Goal: Task Accomplishment & Management: Complete application form

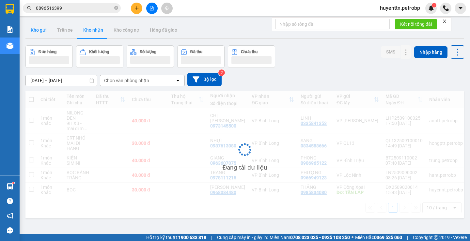
click at [50, 31] on button "Kho gửi" at bounding box center [38, 30] width 26 height 16
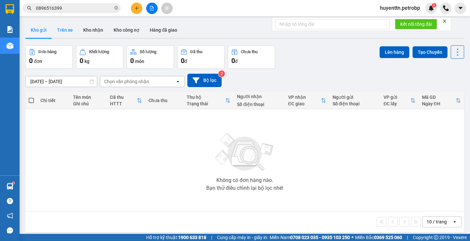
click at [59, 30] on button "Trên xe" at bounding box center [65, 30] width 26 height 16
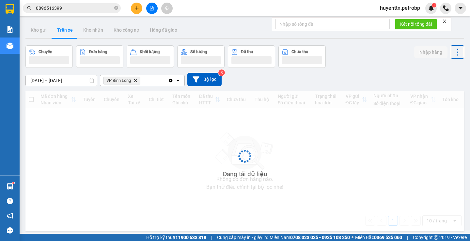
click at [60, 30] on button "Trên xe" at bounding box center [65, 30] width 26 height 16
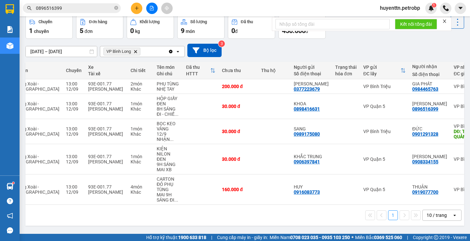
scroll to position [0, 95]
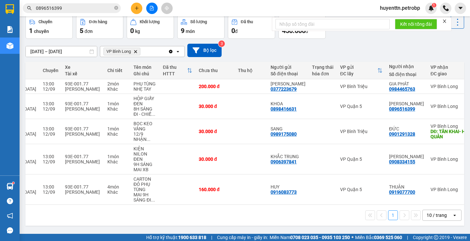
click at [68, 13] on div "Kết quả tìm kiếm ( 110 ) Bộ lọc Mã ĐH Trạng thái Món hàng Tổng cước Chưa cước N…" at bounding box center [63, 8] width 127 height 11
click at [71, 8] on input "0896516399" at bounding box center [74, 8] width 77 height 7
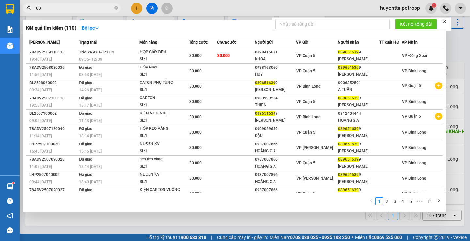
type input "0"
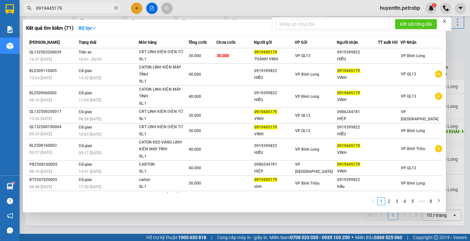
type input "0919445179"
click at [214, 7] on div at bounding box center [235, 120] width 470 height 241
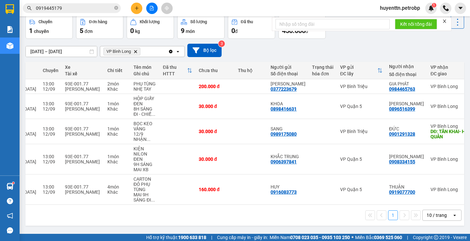
scroll to position [0, 0]
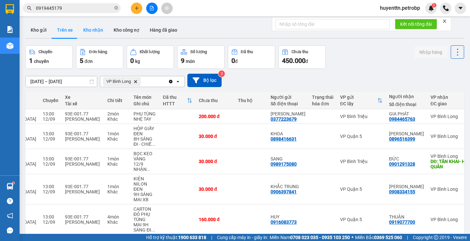
click at [101, 32] on button "Kho nhận" at bounding box center [93, 30] width 30 height 16
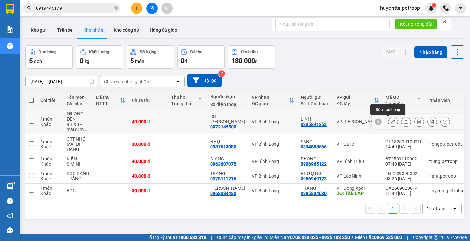
click at [391, 121] on icon at bounding box center [393, 121] width 5 height 5
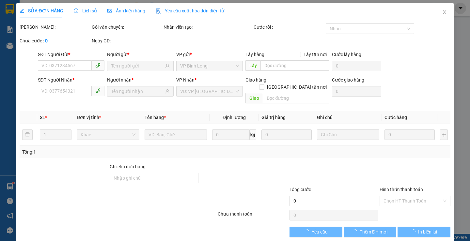
type input "0335841353"
type input "LINH"
type input "0973145500"
type input "[PERSON_NAME]"
type input "40.000"
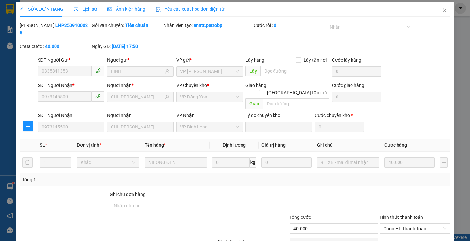
click at [403, 195] on div at bounding box center [415, 202] width 72 height 23
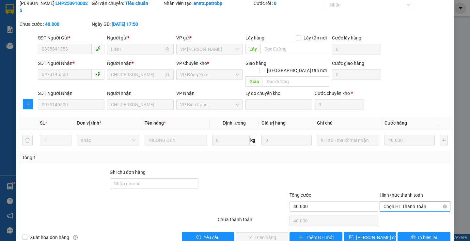
click at [397, 202] on span "Chọn HT Thanh Toán" at bounding box center [415, 207] width 63 height 10
click at [392, 206] on div "Tại văn phòng" at bounding box center [411, 205] width 62 height 7
type input "0"
click at [274, 232] on button "Giao hàng" at bounding box center [262, 237] width 53 height 10
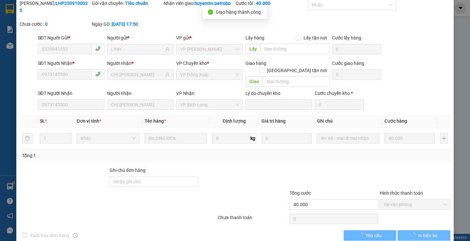
scroll to position [0, 0]
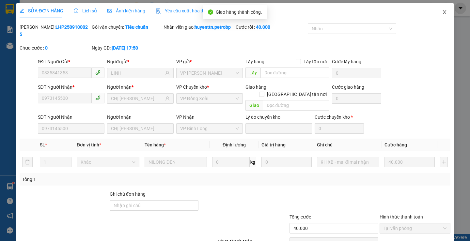
click at [440, 7] on span "Close" at bounding box center [445, 12] width 18 height 18
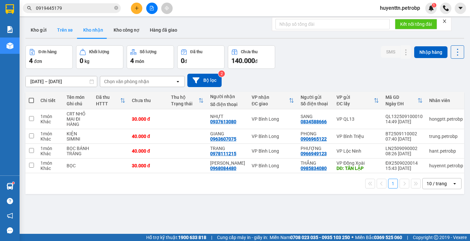
click at [66, 27] on button "Trên xe" at bounding box center [65, 30] width 26 height 16
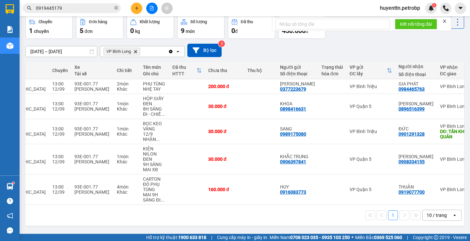
scroll to position [0, 104]
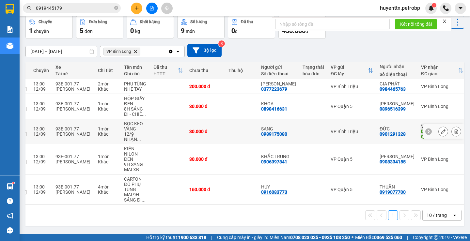
click at [380, 135] on div "0901291328" at bounding box center [393, 134] width 26 height 5
copy div "0901291328"
click at [275, 216] on div "1 10 / trang open" at bounding box center [245, 215] width 434 height 11
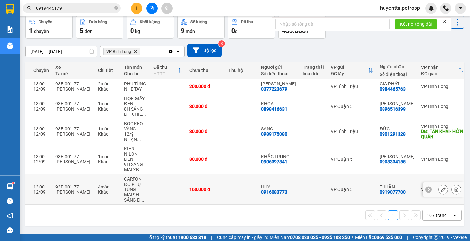
click at [380, 192] on div "0919077700" at bounding box center [393, 192] width 26 height 5
copy div "0919077700"
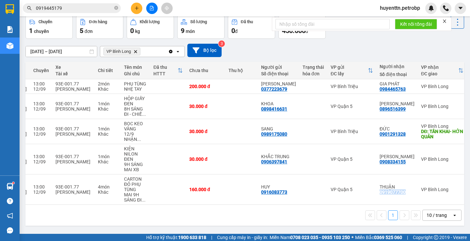
copy div "0919077700"
click at [380, 162] on div "0908334155" at bounding box center [393, 161] width 26 height 5
copy div "0908334155"
click at [441, 132] on icon at bounding box center [443, 131] width 5 height 5
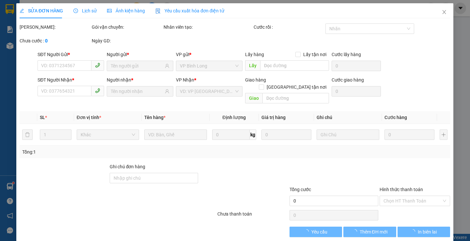
type input "0989175080"
type input "SANG"
type input "0901291328"
type input "ĐỨC"
type input "TÂN KHAI- HỚN QUẢN"
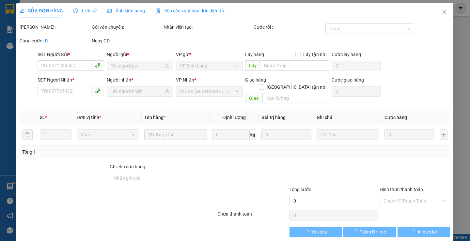
type input "30.000"
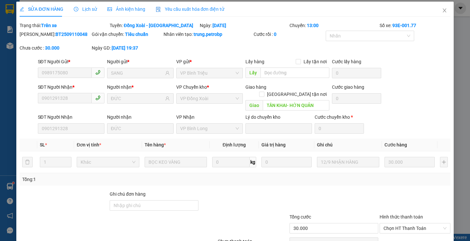
scroll to position [31, 0]
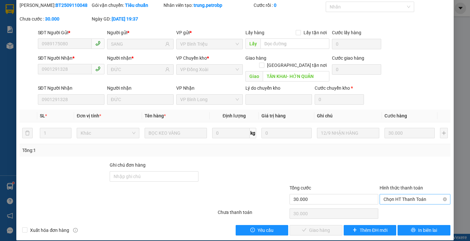
click at [408, 195] on span "Chọn HT Thanh Toán" at bounding box center [415, 200] width 63 height 10
click at [406, 206] on div "Tại văn phòng" at bounding box center [411, 205] width 62 height 7
type input "0"
click at [315, 227] on span "Giao hàng" at bounding box center [319, 230] width 21 height 7
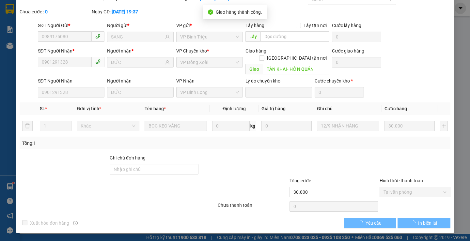
scroll to position [0, 0]
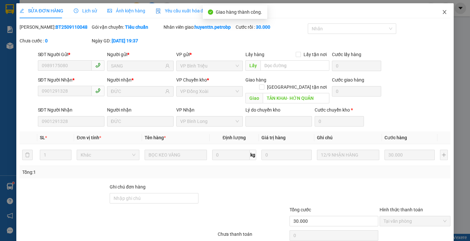
click at [437, 13] on span "Close" at bounding box center [445, 12] width 18 height 18
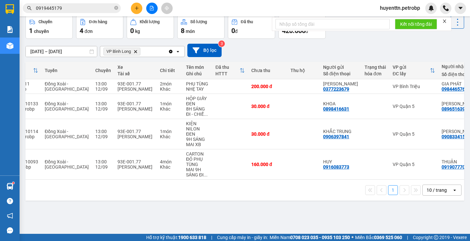
scroll to position [0, 104]
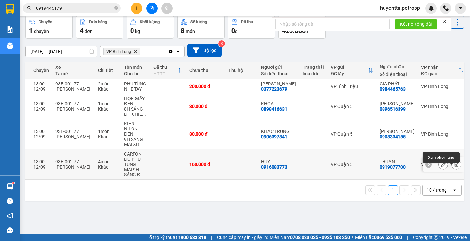
click at [455, 167] on icon at bounding box center [457, 164] width 4 height 5
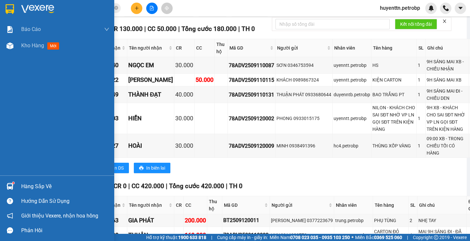
scroll to position [280, 0]
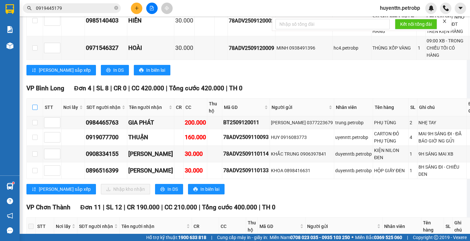
click at [33, 110] on input "checkbox" at bounding box center [34, 107] width 5 height 5
checkbox input "true"
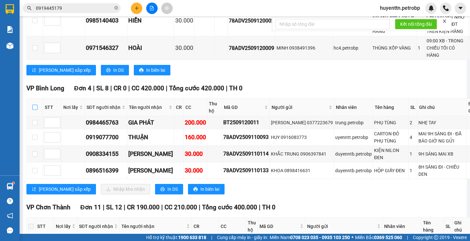
checkbox input "true"
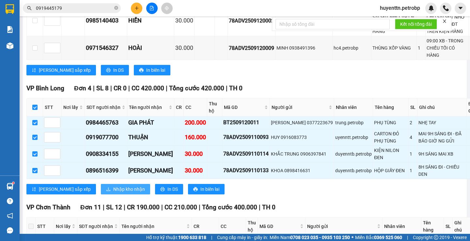
click at [81, 190] on div "VP Bình Long Đơn 4 | SL 8 | CR 0 | CC 420.000 | Tổng cước 420.000 | TH 0 STT Nơ…" at bounding box center [272, 142] width 492 height 116
click at [113, 193] on span "Nhập kho nhận" at bounding box center [129, 189] width 32 height 7
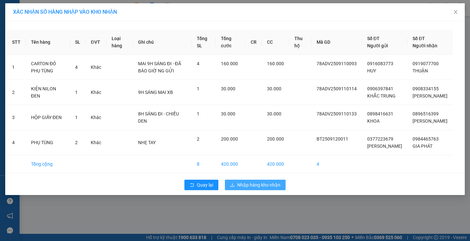
click at [254, 189] on span "Nhập hàng kho nhận" at bounding box center [258, 185] width 43 height 7
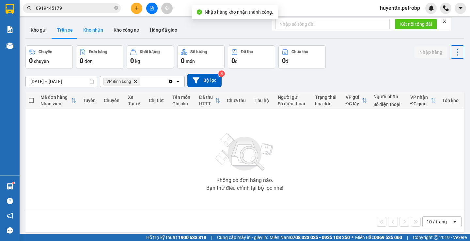
click at [96, 27] on button "Kho nhận" at bounding box center [93, 30] width 30 height 16
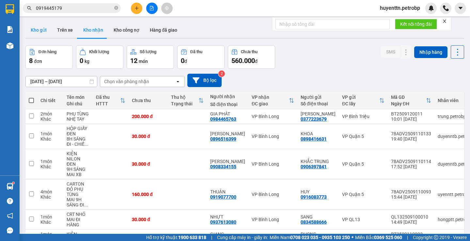
click at [42, 28] on button "Kho gửi" at bounding box center [38, 30] width 26 height 16
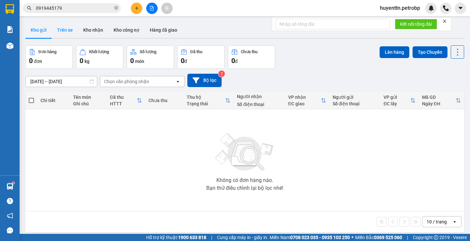
click at [55, 34] on button "Trên xe" at bounding box center [65, 30] width 26 height 16
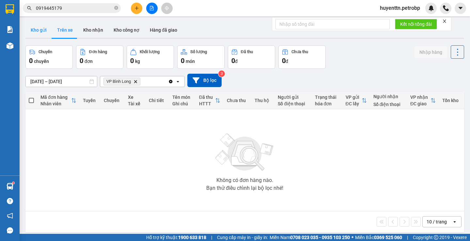
click at [40, 27] on button "Kho gửi" at bounding box center [38, 30] width 26 height 16
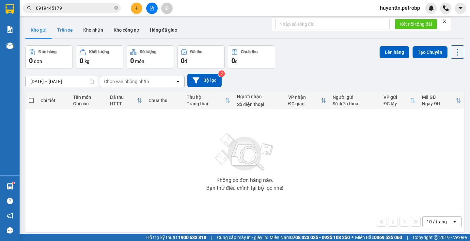
click at [66, 33] on button "Trên xe" at bounding box center [65, 30] width 26 height 16
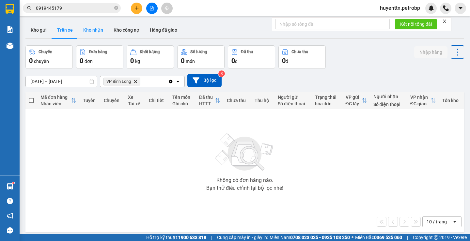
click at [96, 33] on button "Kho nhận" at bounding box center [93, 30] width 30 height 16
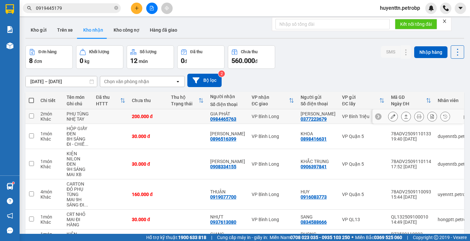
click at [383, 117] on div at bounding box center [418, 116] width 91 height 15
click at [389, 118] on button at bounding box center [393, 116] width 9 height 11
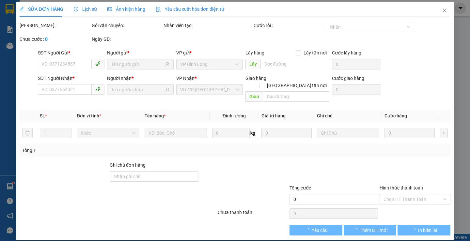
type input "0377223679"
type input "[PERSON_NAME]"
type input "0984465763"
type input "GIA PHÁT"
type input "200.000"
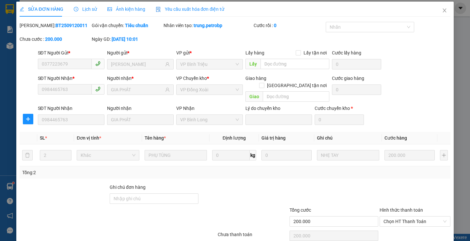
scroll to position [24, 0]
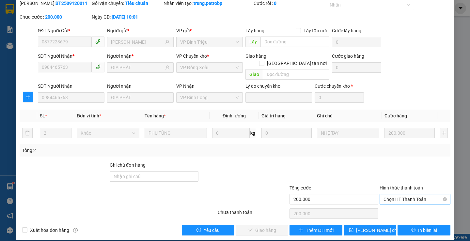
click at [410, 195] on span "Chọn HT Thanh Toán" at bounding box center [415, 200] width 63 height 10
drag, startPoint x: 407, startPoint y: 201, endPoint x: 405, endPoint y: 204, distance: 3.5
click at [407, 201] on div "Tại văn phòng" at bounding box center [411, 205] width 70 height 10
type input "0"
click at [274, 225] on button "Giao hàng" at bounding box center [262, 230] width 53 height 10
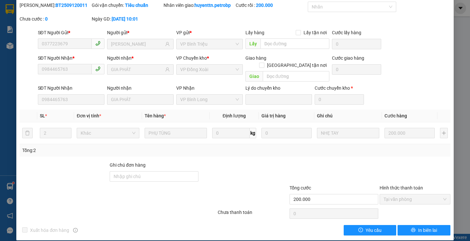
scroll to position [0, 0]
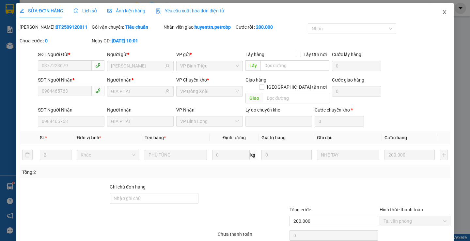
click at [441, 19] on span "Close" at bounding box center [445, 12] width 18 height 18
click at [441, 15] on div "Kết quả tìm kiếm ( 71 ) Bộ lọc Mã ĐH Trạng thái Món hàng Tổng cước Chưa cước Ng…" at bounding box center [235, 8] width 470 height 16
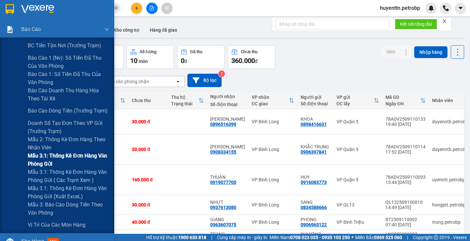
click at [44, 160] on span "Mẫu 3.1: Thống kê đơn hàng văn phòng gửi" at bounding box center [69, 160] width 82 height 16
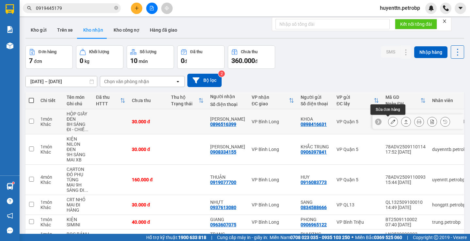
click at [391, 122] on icon at bounding box center [393, 121] width 5 height 5
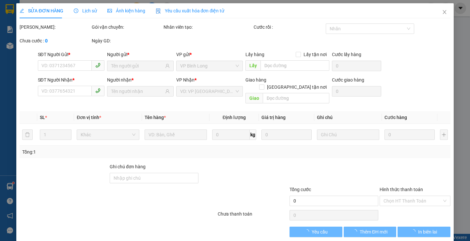
type input "0898416631"
type input "KHOA"
type input "0896516399"
type input "[PERSON_NAME]"
type input "30.000"
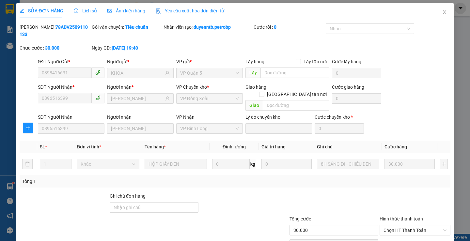
scroll to position [24, 0]
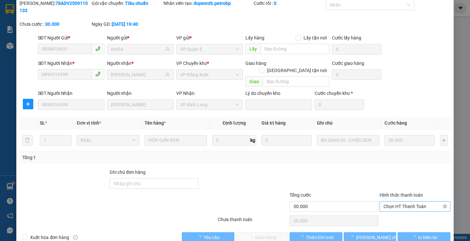
click at [395, 202] on span "Chọn HT Thanh Toán" at bounding box center [415, 207] width 63 height 10
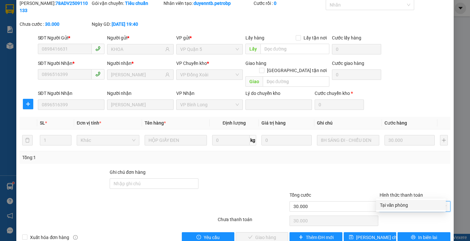
click at [395, 204] on div "Tại văn phòng" at bounding box center [411, 205] width 62 height 7
type input "0"
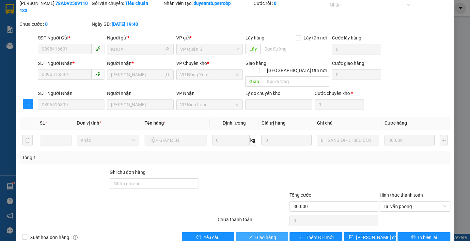
click at [262, 234] on span "Giao hàng" at bounding box center [265, 237] width 21 height 7
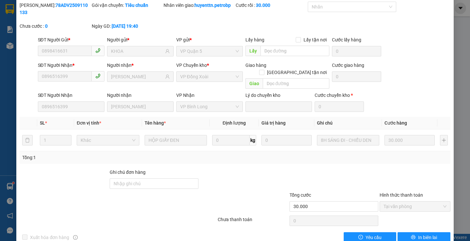
scroll to position [0, 0]
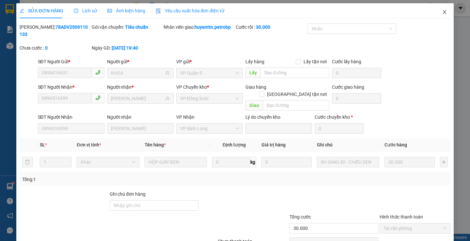
click at [442, 13] on icon "close" at bounding box center [444, 11] width 5 height 5
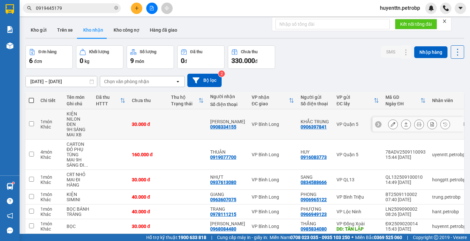
scroll to position [30, 0]
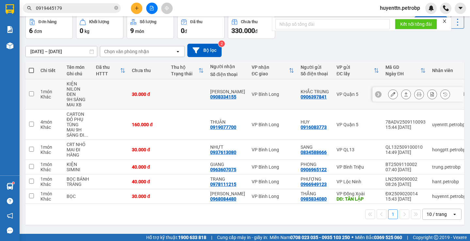
click at [393, 94] on div at bounding box center [393, 94] width 10 height 10
click at [391, 96] on icon at bounding box center [393, 94] width 5 height 5
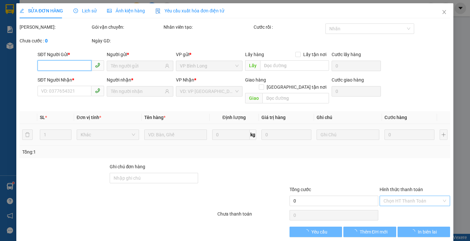
scroll to position [2, 0]
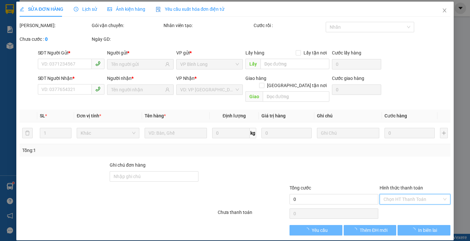
click at [385, 195] on input "Hình thức thanh toán" at bounding box center [413, 200] width 58 height 10
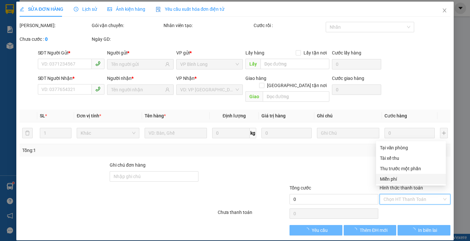
click at [337, 164] on div at bounding box center [334, 173] width 90 height 23
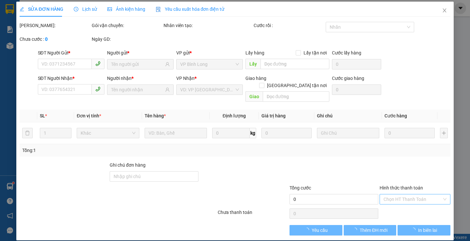
click at [387, 195] on input "Hình thức thanh toán" at bounding box center [413, 200] width 58 height 10
click at [395, 150] on div "Tại văn phòng" at bounding box center [411, 147] width 62 height 7
type input "0"
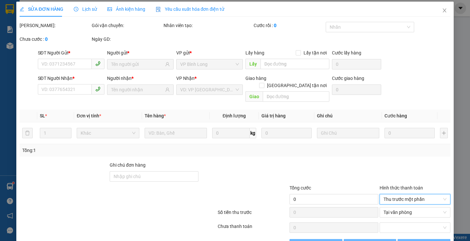
scroll to position [16, 0]
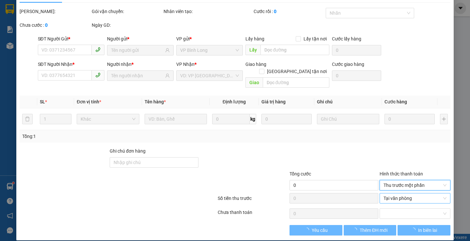
click at [393, 194] on span "Tại văn phòng" at bounding box center [415, 199] width 63 height 10
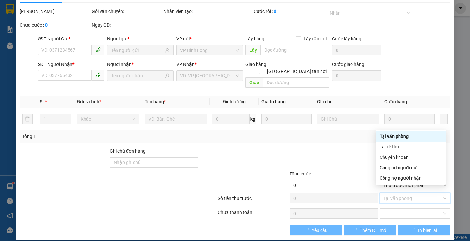
click at [345, 133] on div "Tổng: 1" at bounding box center [234, 136] width 425 height 7
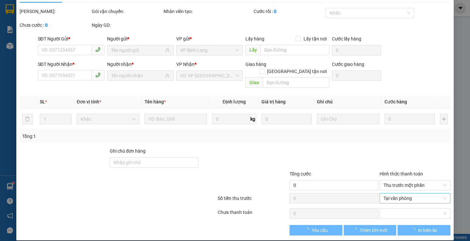
click at [388, 194] on span "Tại văn phòng" at bounding box center [415, 199] width 63 height 10
click at [326, 151] on div at bounding box center [334, 159] width 90 height 23
type input "0906397841"
type input "KHẮC TRUNG"
type input "0908334155"
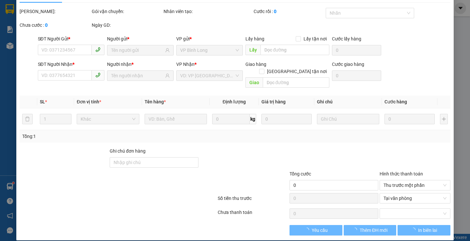
type input "[PERSON_NAME]"
type input "30.000"
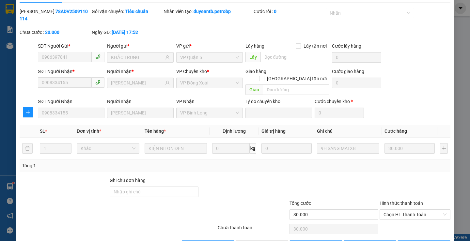
scroll to position [0, 0]
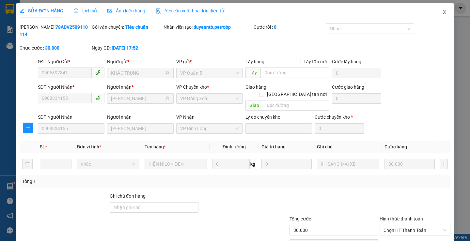
click at [442, 13] on icon "close" at bounding box center [444, 11] width 5 height 5
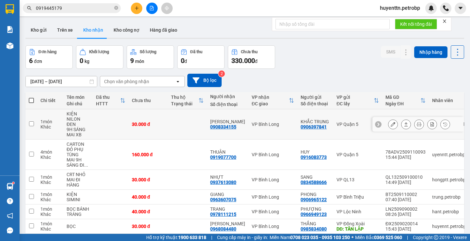
click at [391, 123] on icon at bounding box center [393, 124] width 5 height 5
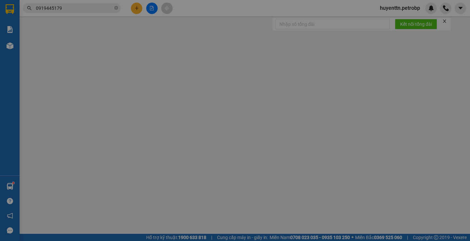
type input "0906397841"
type input "KHẮC TRUNG"
type input "0908334155"
type input "[PERSON_NAME]"
type input "30.000"
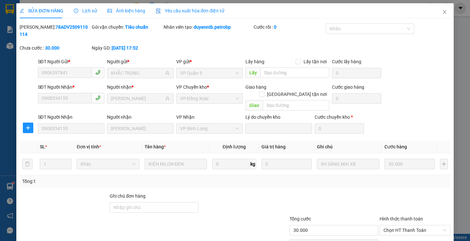
scroll to position [24, 0]
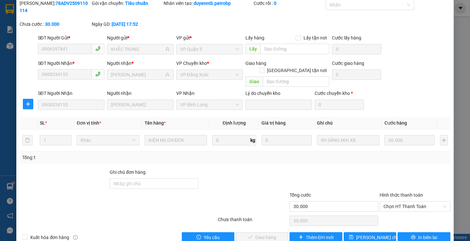
drag, startPoint x: 393, startPoint y: 192, endPoint x: 389, endPoint y: 198, distance: 6.9
click at [393, 202] on span "Chọn HT Thanh Toán" at bounding box center [415, 207] width 63 height 10
click at [385, 205] on div "Tại văn phòng" at bounding box center [411, 205] width 62 height 7
type input "0"
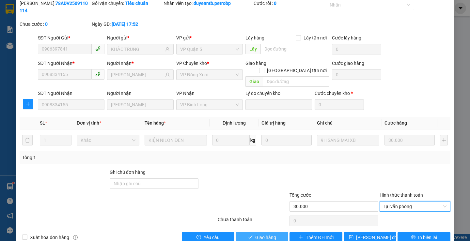
click at [269, 234] on span "Giao hàng" at bounding box center [265, 237] width 21 height 7
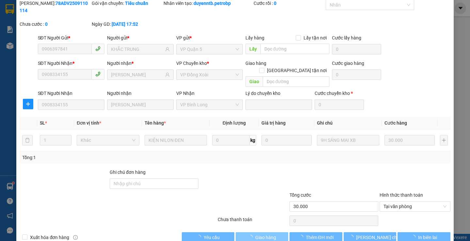
scroll to position [0, 0]
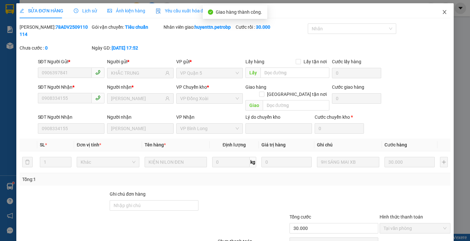
click at [443, 11] on icon "close" at bounding box center [445, 12] width 4 height 4
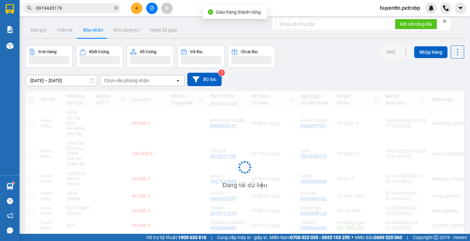
scroll to position [30, 0]
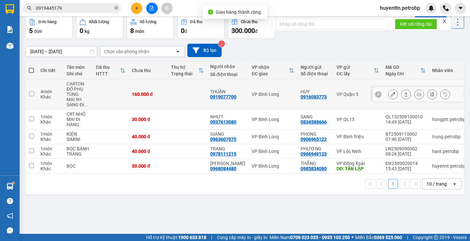
click at [389, 95] on button at bounding box center [393, 94] width 9 height 11
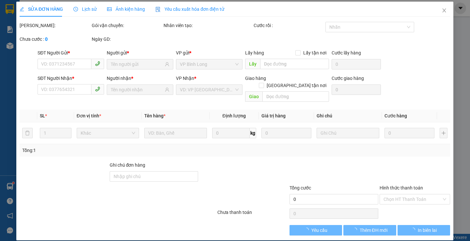
type input "0916083773"
type input "HUY"
type input "0919077700"
type input "THUẬN"
type input "160.000"
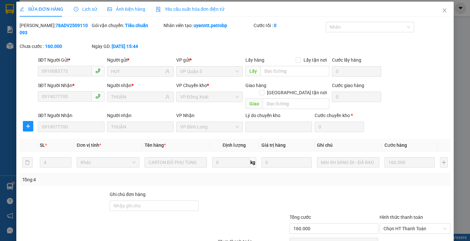
click at [387, 194] on div at bounding box center [415, 202] width 72 height 23
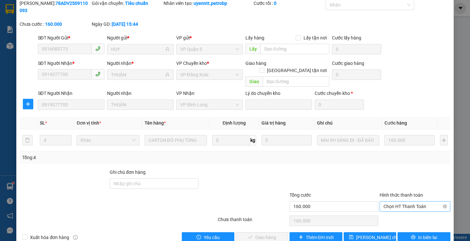
click at [391, 202] on span "Chọn HT Thanh Toán" at bounding box center [415, 207] width 63 height 10
click at [389, 204] on div "Tại văn phòng" at bounding box center [411, 205] width 62 height 7
type input "0"
click at [267, 234] on span "Giao hàng" at bounding box center [265, 237] width 21 height 7
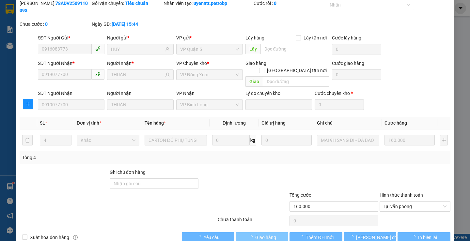
scroll to position [0, 0]
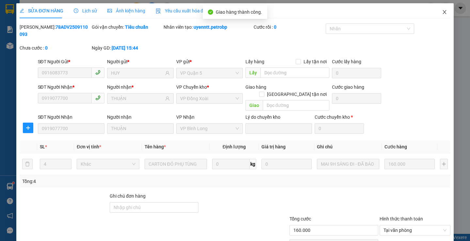
click at [442, 12] on icon "close" at bounding box center [444, 11] width 5 height 5
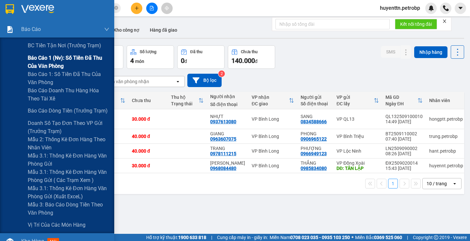
click at [35, 64] on span "Báo cáo 1 (nv): Số tiền đã thu của văn phòng" at bounding box center [69, 62] width 82 height 16
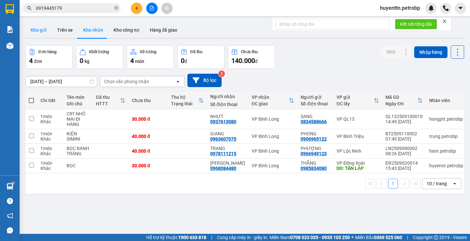
click at [43, 35] on button "Kho gửi" at bounding box center [38, 30] width 26 height 16
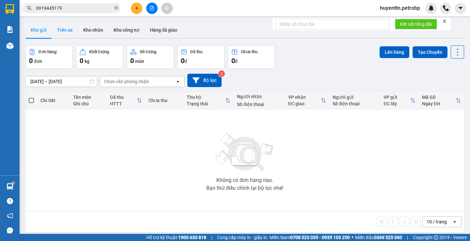
click at [58, 30] on button "Trên xe" at bounding box center [65, 30] width 26 height 16
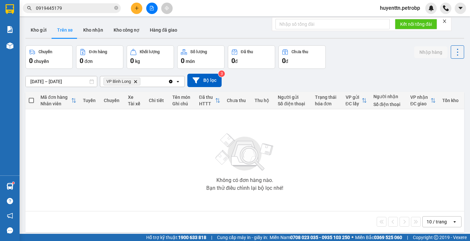
click at [93, 39] on div "Kho gửi Trên xe Kho nhận Kho công nợ Hàng đã giao" at bounding box center [244, 30] width 439 height 17
click at [97, 34] on button "Kho nhận" at bounding box center [93, 30] width 30 height 16
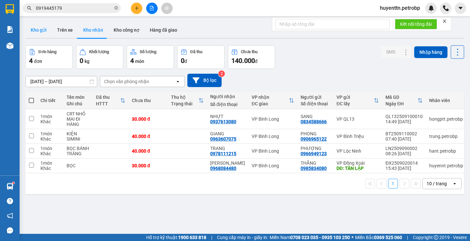
click at [28, 31] on button "Kho gửi" at bounding box center [38, 30] width 26 height 16
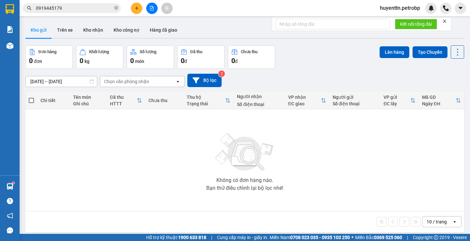
click at [76, 40] on div "ver 1.8.143 Kho gửi Trên xe Kho nhận Kho công nợ Hàng đã giao Đơn hàng 0 đơn Kh…" at bounding box center [245, 140] width 444 height 241
click at [63, 31] on button "Trên xe" at bounding box center [65, 30] width 26 height 16
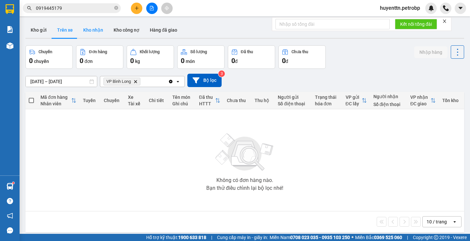
click at [91, 27] on button "Kho nhận" at bounding box center [93, 30] width 30 height 16
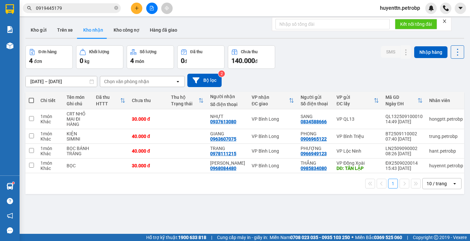
click at [75, 8] on input "0919445179" at bounding box center [74, 8] width 77 height 7
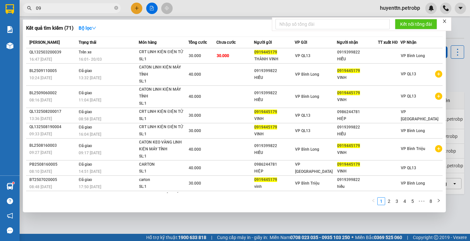
type input "0"
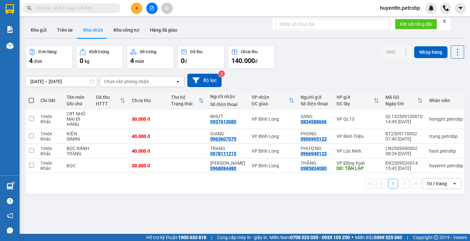
click at [89, 24] on button "Kho nhận" at bounding box center [93, 30] width 30 height 16
click at [85, 8] on input "text" at bounding box center [74, 8] width 77 height 7
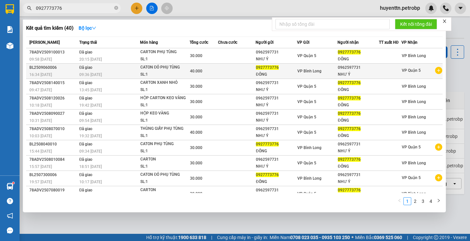
type input "0927773776"
click at [435, 71] on icon "plus-circle" at bounding box center [438, 70] width 7 height 7
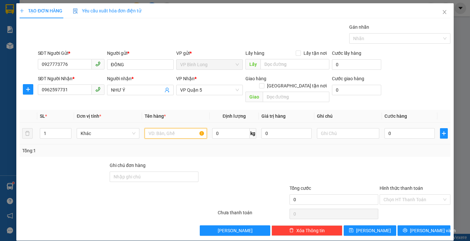
click at [182, 128] on input "text" at bounding box center [176, 133] width 62 height 10
type input "[PERSON_NAME] [PERSON_NAME]"
click at [414, 129] on input "0" at bounding box center [410, 133] width 50 height 10
type input "4"
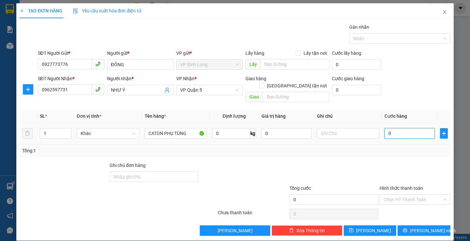
type input "4"
type input "40"
type input "400"
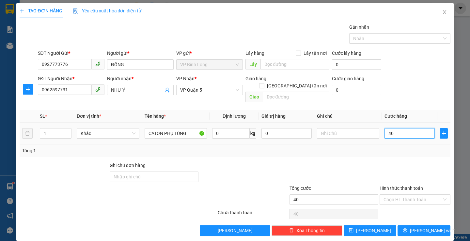
type input "400"
type input "4.000"
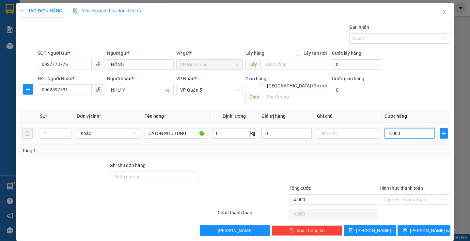
type input "40.000"
click at [414, 227] on span "[PERSON_NAME] và In" at bounding box center [433, 230] width 46 height 7
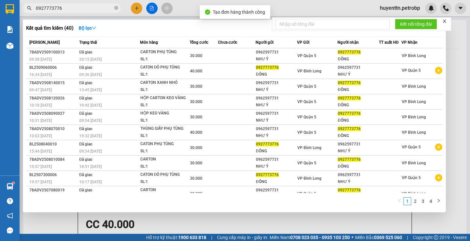
click at [315, 5] on div at bounding box center [235, 120] width 470 height 241
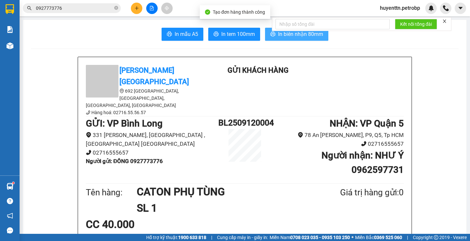
click at [285, 35] on span "In biên nhận 80mm" at bounding box center [300, 34] width 45 height 8
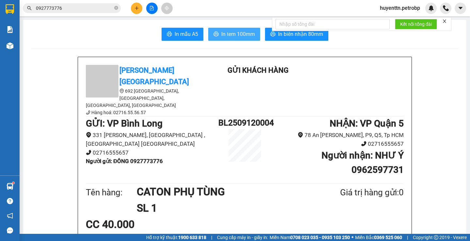
click at [226, 33] on span "In tem 100mm" at bounding box center [238, 34] width 34 height 8
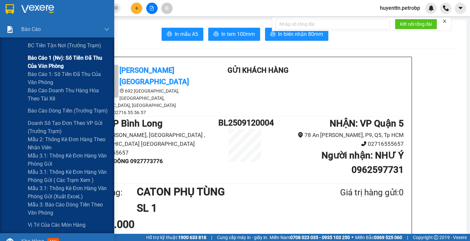
click at [59, 59] on span "Báo cáo 1 (nv): Số tiền đã thu của văn phòng" at bounding box center [69, 62] width 82 height 16
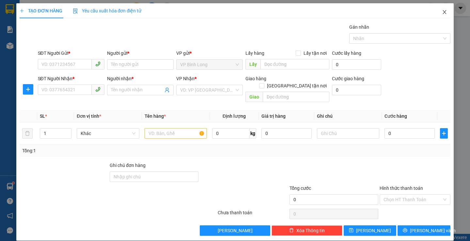
click at [443, 14] on icon "close" at bounding box center [445, 12] width 4 height 4
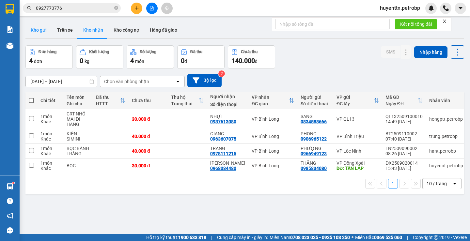
click at [27, 28] on button "Kho gửi" at bounding box center [38, 30] width 26 height 16
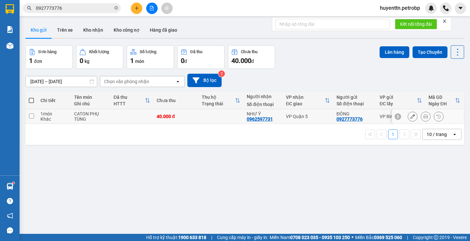
click at [157, 118] on div "40.000 đ" at bounding box center [176, 116] width 39 height 5
checkbox input "true"
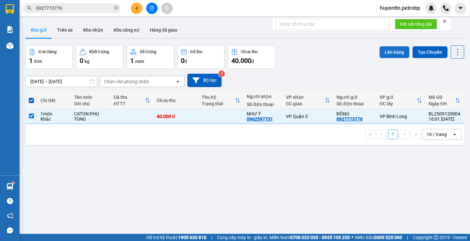
click at [391, 54] on button "Lên hàng" at bounding box center [395, 52] width 30 height 12
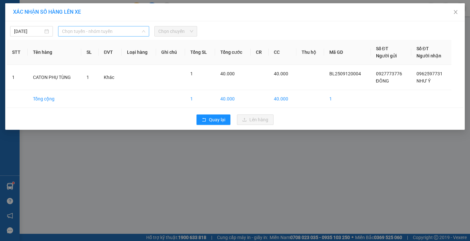
click at [98, 35] on span "Chọn tuyến - nhóm tuyến" at bounding box center [103, 31] width 83 height 10
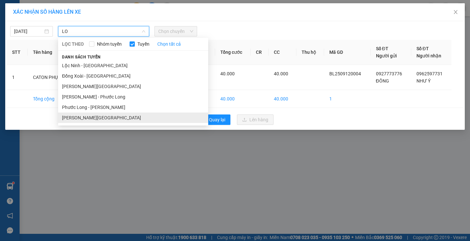
type input "LO"
click at [117, 116] on li "[PERSON_NAME][GEOGRAPHIC_DATA][PERSON_NAME]" at bounding box center [133, 118] width 150 height 10
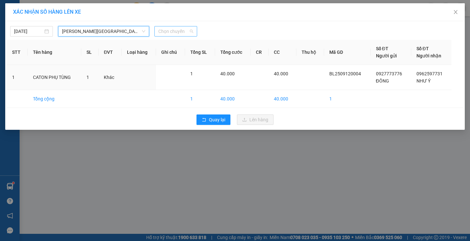
click at [173, 31] on span "Chọn chuyến" at bounding box center [175, 31] width 35 height 10
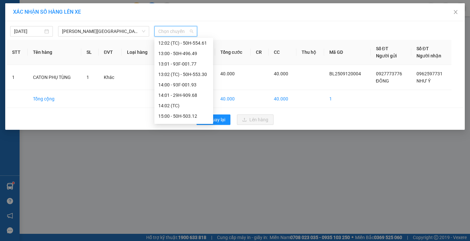
scroll to position [326, 0]
click at [188, 104] on div "16:00 - 29H-904.79" at bounding box center [183, 104] width 51 height 7
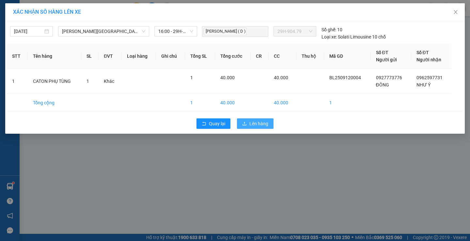
click at [243, 123] on icon "upload" at bounding box center [244, 123] width 5 height 5
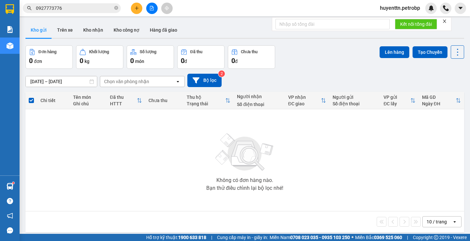
click at [391, 9] on span "huyenttn.petrobp" at bounding box center [400, 8] width 51 height 8
click at [397, 22] on span "Đăng xuất" at bounding box center [403, 20] width 38 height 7
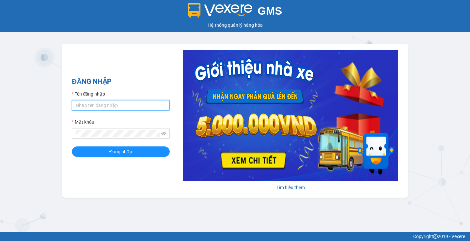
click at [115, 105] on input "Tên đăng nhập" at bounding box center [121, 105] width 98 height 10
type input "haonhn.petrobp"
click at [72, 147] on button "Đăng nhập" at bounding box center [121, 152] width 98 height 10
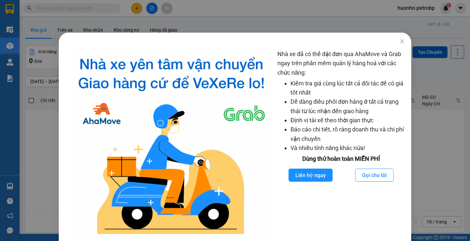
click at [186, 18] on div "Nhà xe đã có thể đặt đơn qua AhaMove và Grab ngay trên phần mềm quản lý hàng ho…" at bounding box center [235, 120] width 470 height 241
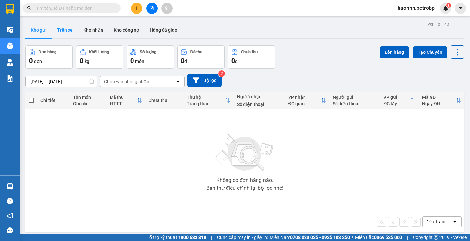
click at [58, 30] on button "Trên xe" at bounding box center [65, 30] width 26 height 16
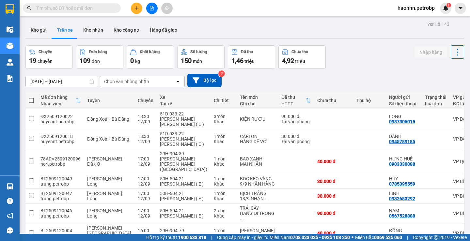
click at [123, 88] on div "[DATE] – [DATE] Press the down arrow key to interact with the calendar and sele…" at bounding box center [244, 80] width 439 height 23
click at [123, 84] on div "Chọn văn phòng nhận" at bounding box center [126, 81] width 45 height 7
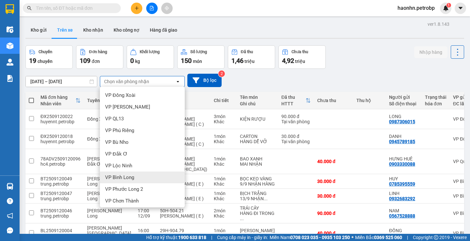
click at [135, 173] on div "VP Bình Long" at bounding box center [142, 178] width 85 height 12
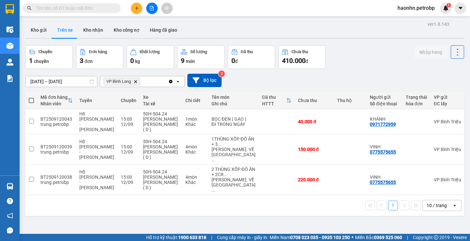
click at [61, 86] on div "ver 1.8.143 Kho gửi Trên xe Kho [PERSON_NAME] công nợ Hàng đã giao Chuyến 1 chu…" at bounding box center [245, 140] width 444 height 241
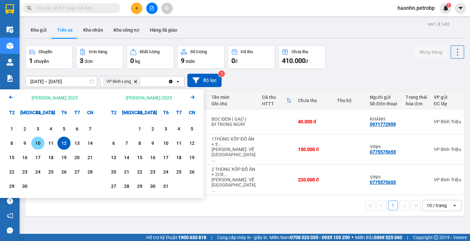
click at [40, 143] on div "10" at bounding box center [37, 143] width 9 height 8
click at [63, 144] on div "12" at bounding box center [63, 143] width 9 height 8
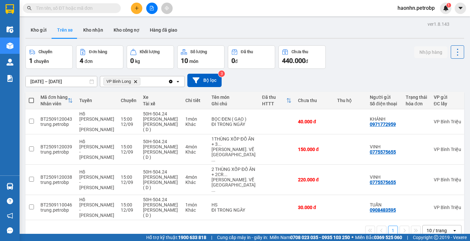
scroll to position [0, 99]
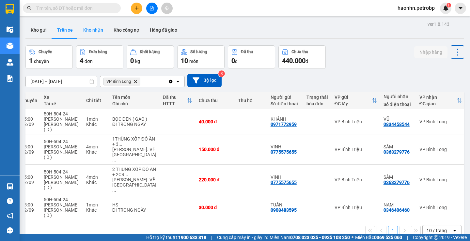
click at [93, 37] on button "Kho nhận" at bounding box center [93, 30] width 30 height 16
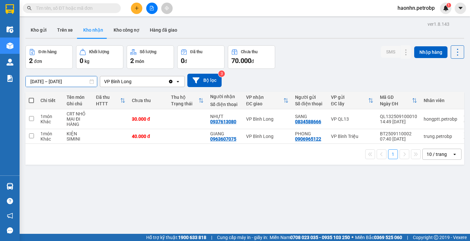
click at [50, 80] on input "[DATE] – [DATE]" at bounding box center [61, 81] width 71 height 10
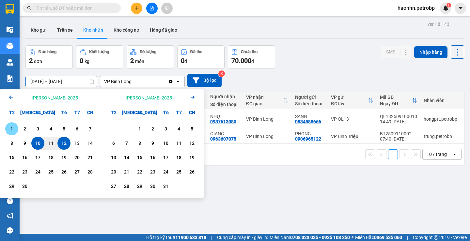
click at [15, 132] on div "1" at bounding box center [11, 129] width 9 height 8
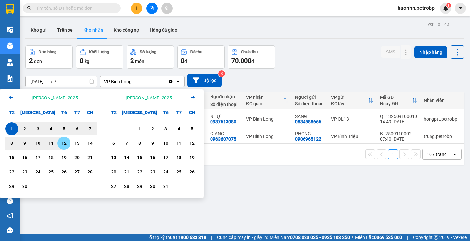
click at [66, 143] on div "12" at bounding box center [63, 143] width 9 height 8
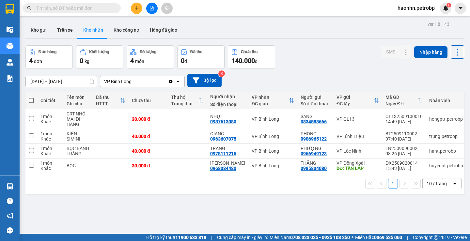
click at [64, 81] on input "[DATE] – [DATE]" at bounding box center [61, 81] width 71 height 10
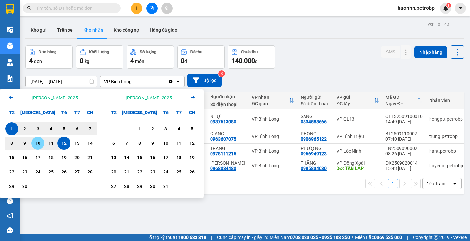
click at [38, 145] on div "10" at bounding box center [37, 143] width 9 height 8
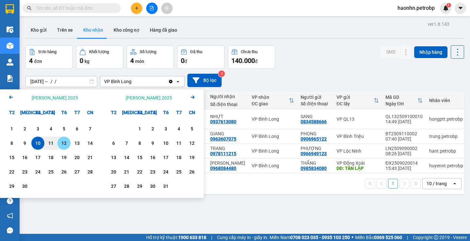
click at [61, 142] on div "12" at bounding box center [63, 143] width 9 height 8
type input "[DATE] – [DATE]"
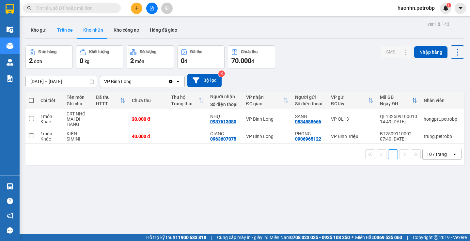
click at [70, 31] on button "Trên xe" at bounding box center [65, 30] width 26 height 16
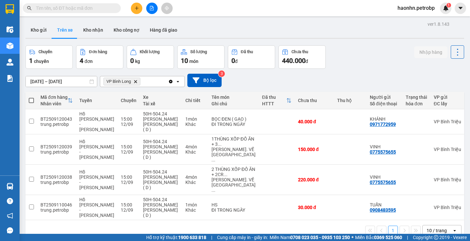
scroll to position [0, 99]
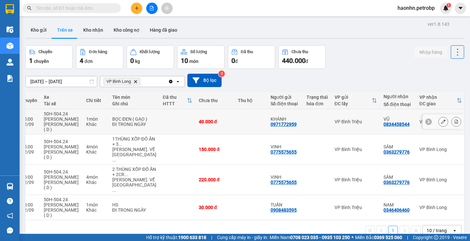
click at [384, 124] on div "0834458544" at bounding box center [397, 124] width 26 height 5
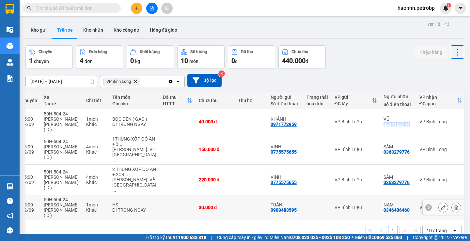
copy div "0834458544"
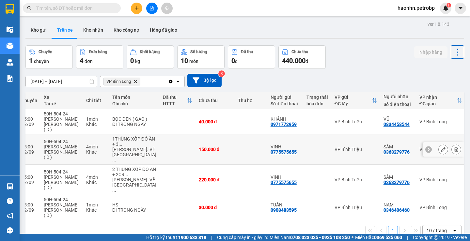
click at [384, 153] on div "0363279776" at bounding box center [397, 152] width 26 height 5
copy div "0363279776"
click at [384, 213] on div "0346406460" at bounding box center [397, 210] width 26 height 5
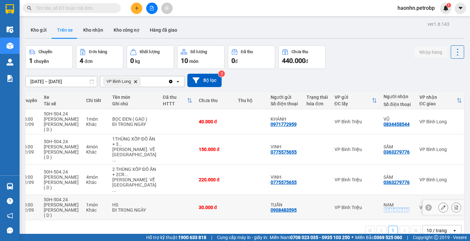
click at [384, 213] on div "0346406460" at bounding box center [397, 210] width 26 height 5
copy div "0346406460"
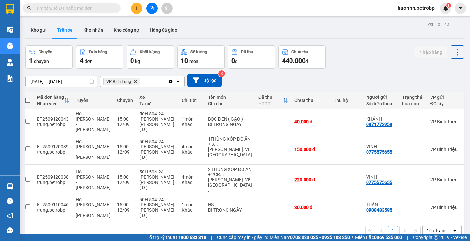
scroll to position [0, 0]
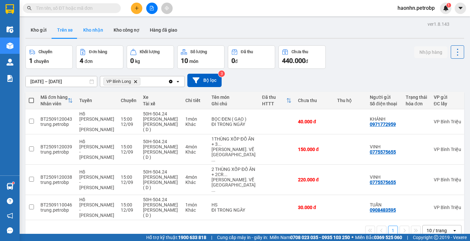
click at [80, 32] on button "Kho nhận" at bounding box center [93, 30] width 30 height 16
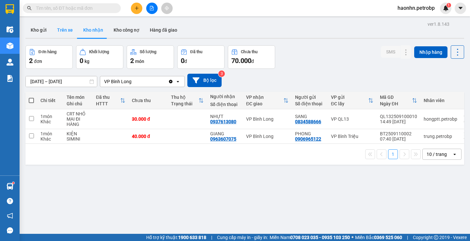
click at [66, 32] on button "Trên xe" at bounding box center [65, 30] width 26 height 16
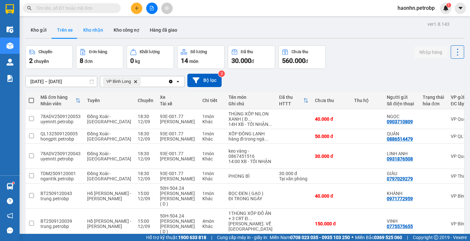
click at [97, 29] on button "Kho nhận" at bounding box center [93, 30] width 30 height 16
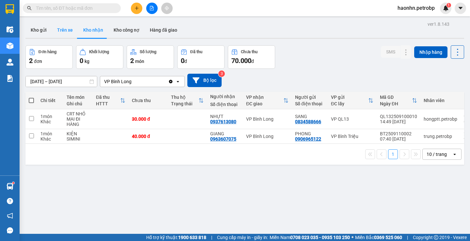
click at [71, 34] on button "Trên xe" at bounding box center [65, 30] width 26 height 16
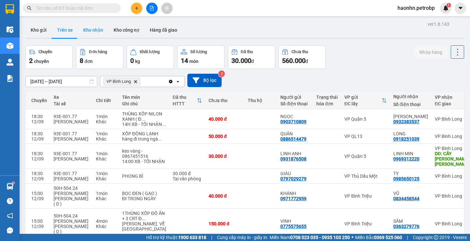
click at [89, 33] on button "Kho nhận" at bounding box center [93, 30] width 30 height 16
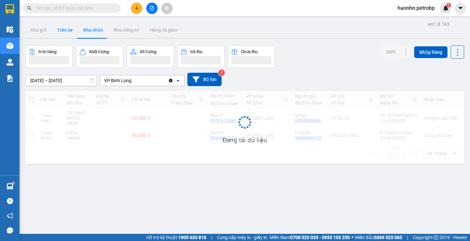
click at [72, 33] on button "Trên xe" at bounding box center [65, 30] width 26 height 16
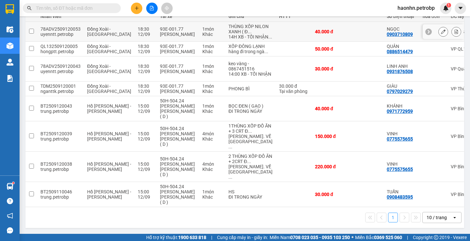
scroll to position [13, 0]
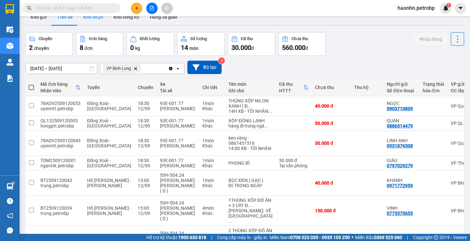
click at [86, 17] on button "Kho nhận" at bounding box center [93, 17] width 30 height 16
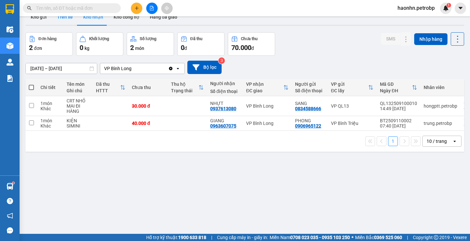
click at [57, 23] on button "Trên xe" at bounding box center [65, 17] width 26 height 16
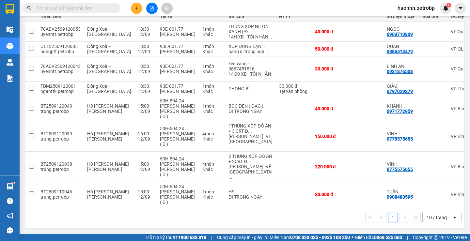
scroll to position [0, 106]
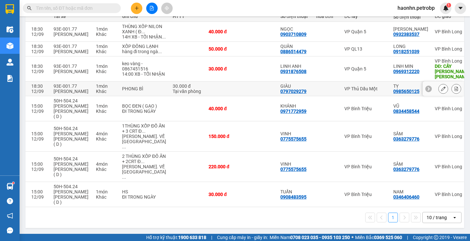
click at [441, 89] on icon at bounding box center [443, 89] width 5 height 5
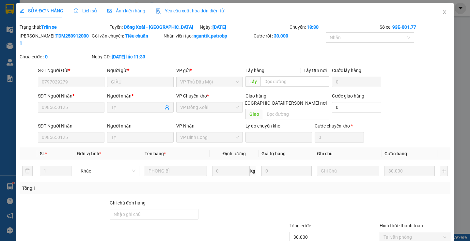
type input "0797029279"
type input "GIÀU"
type input "0985650125"
type input "TỴ"
type input "30.000"
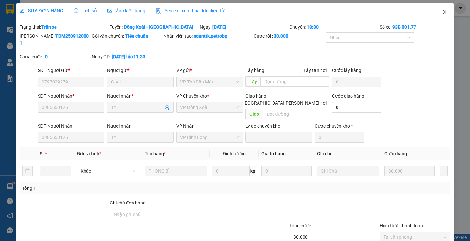
click at [443, 14] on icon "close" at bounding box center [445, 12] width 4 height 4
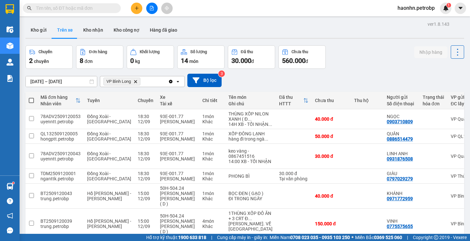
click at [88, 11] on input "text" at bounding box center [74, 8] width 77 height 7
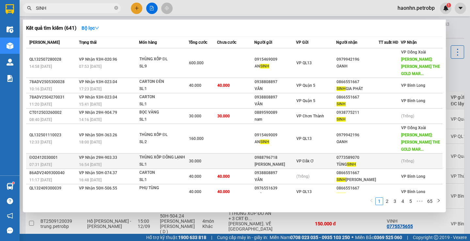
scroll to position [30, 0]
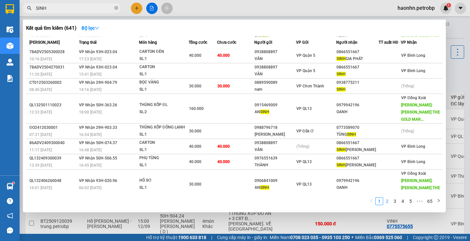
type input "SINH"
click at [387, 201] on link "2" at bounding box center [387, 201] width 7 height 7
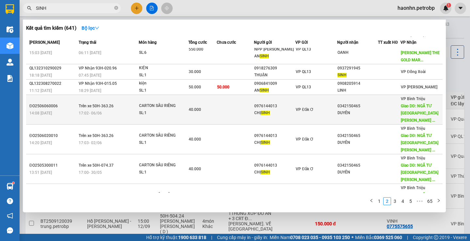
scroll to position [0, 0]
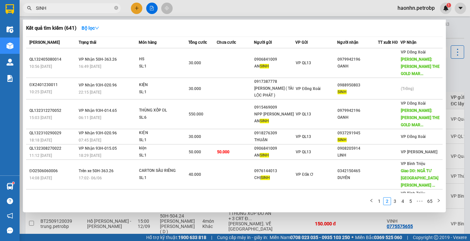
click at [74, 5] on input "SINH" at bounding box center [74, 8] width 77 height 7
click at [381, 200] on link "1" at bounding box center [379, 201] width 7 height 7
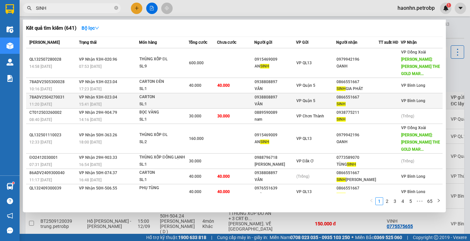
click at [358, 94] on div "0866551667" at bounding box center [357, 97] width 41 height 7
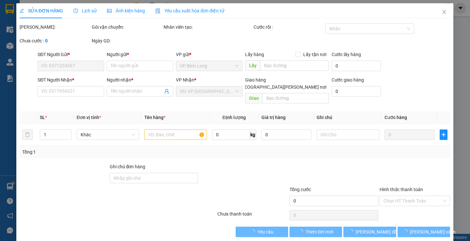
type input "0938808897"
type input "VÂN"
type input "0866551667"
type input "SINH"
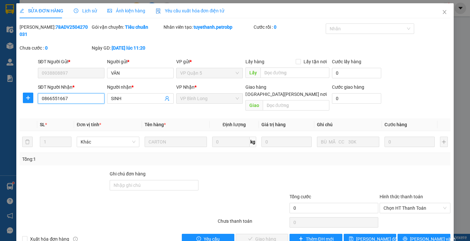
click at [70, 93] on input "0866551667" at bounding box center [71, 98] width 67 height 10
click at [440, 16] on span "Close" at bounding box center [445, 12] width 18 height 18
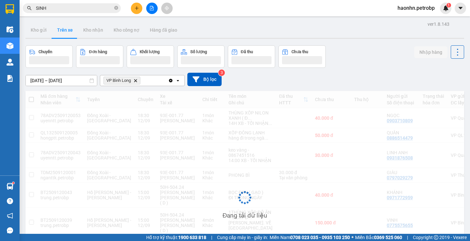
click at [75, 13] on span "SINH" at bounding box center [72, 8] width 98 height 10
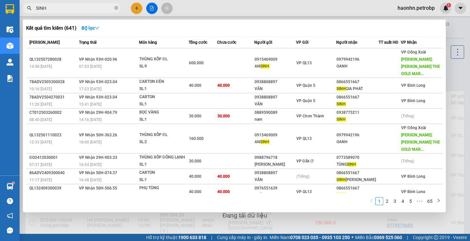
click at [72, 12] on span "SINH" at bounding box center [72, 8] width 98 height 10
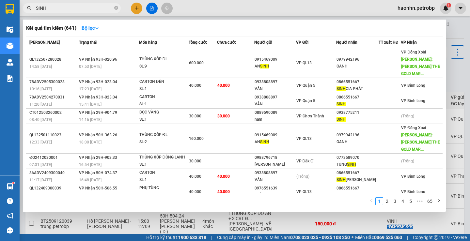
click at [72, 12] on span "SINH" at bounding box center [72, 8] width 98 height 10
click at [72, 9] on input "SINH" at bounding box center [74, 8] width 77 height 7
paste input "0866551667"
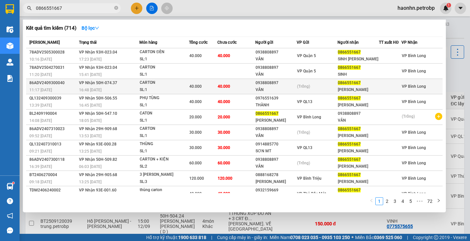
scroll to position [8, 0]
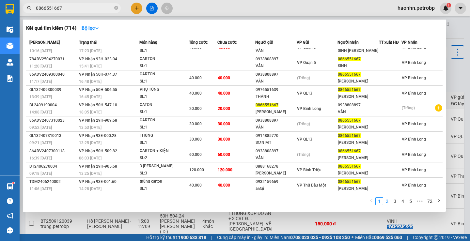
type input "0866551667"
click at [386, 200] on link "2" at bounding box center [387, 201] width 7 height 7
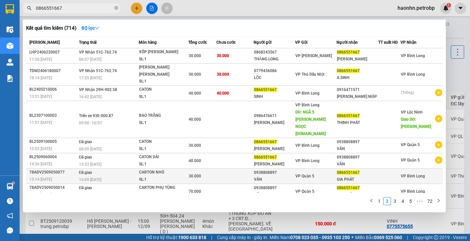
scroll to position [23, 0]
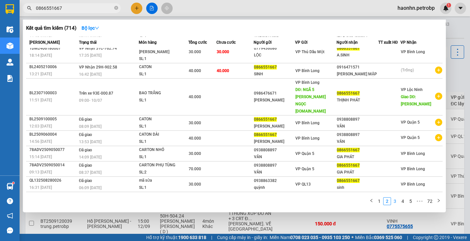
click at [393, 204] on link "3" at bounding box center [394, 201] width 7 height 7
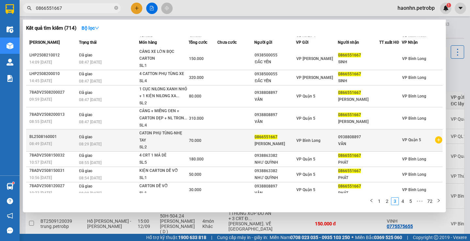
scroll to position [0, 0]
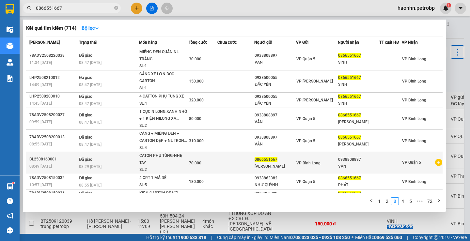
click at [435, 162] on icon "plus-circle" at bounding box center [438, 162] width 7 height 7
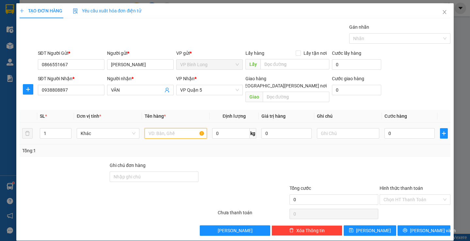
click at [179, 128] on input "text" at bounding box center [176, 133] width 62 height 10
type input "CẢNG + CATON BỌC XANH"
click at [385, 129] on input "0" at bounding box center [410, 133] width 50 height 10
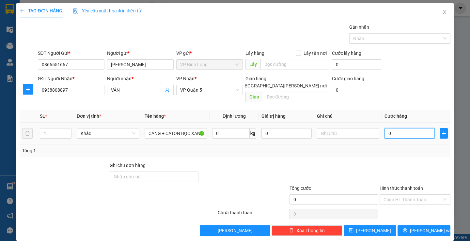
type input "1"
type input "13"
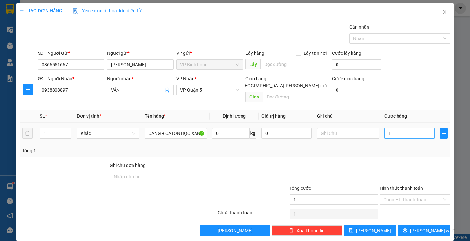
type input "13"
type input "130"
type input "1.300"
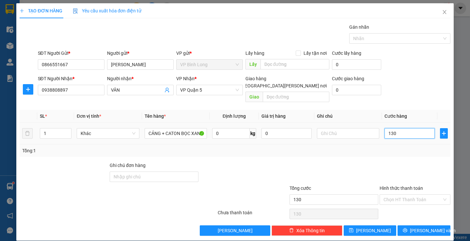
type input "1.300"
type input "13.000"
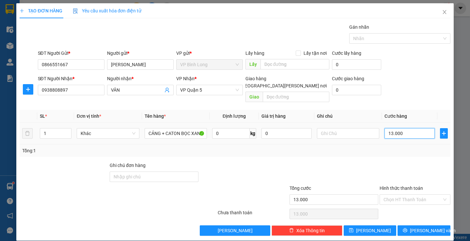
type input "130.000"
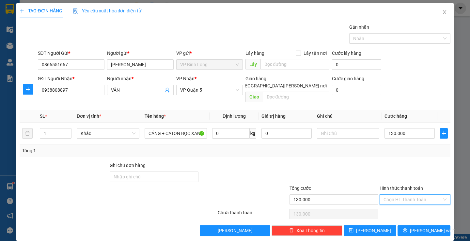
click at [425, 195] on input "Hình thức thanh toán" at bounding box center [413, 200] width 58 height 10
click at [397, 149] on div "Tại văn phòng" at bounding box center [411, 148] width 62 height 7
type input "0"
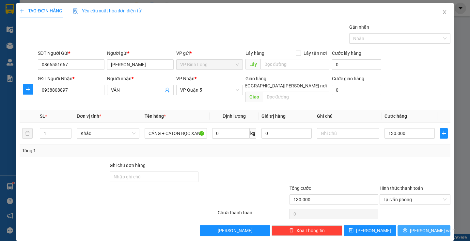
click at [428, 228] on button "[PERSON_NAME] và In" at bounding box center [424, 231] width 53 height 10
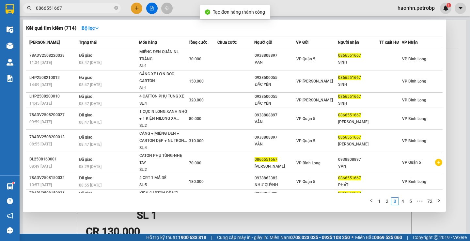
click at [452, 72] on div at bounding box center [235, 120] width 470 height 241
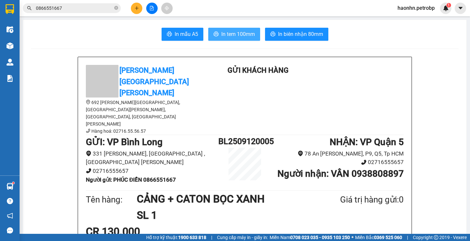
click at [238, 31] on span "In tem 100mm" at bounding box center [238, 34] width 34 height 8
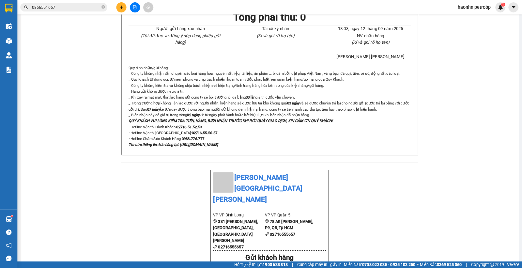
scroll to position [230, 0]
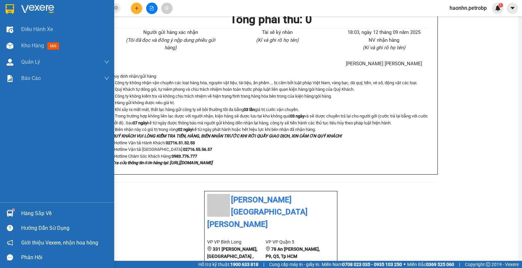
drag, startPoint x: 15, startPoint y: 43, endPoint x: 108, endPoint y: 3, distance: 100.8
click at [15, 43] on div "Kho hàng mới" at bounding box center [57, 46] width 114 height 16
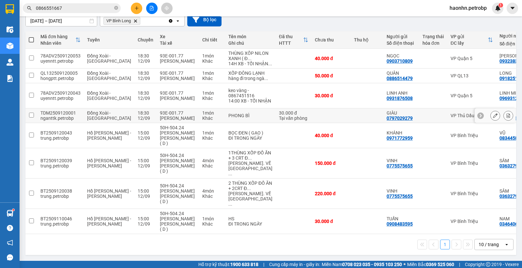
scroll to position [85, 0]
click at [470, 58] on div "0932383537" at bounding box center [513, 60] width 26 height 5
copy div "0932383537"
click at [470, 76] on div "0918251039" at bounding box center [513, 78] width 26 height 5
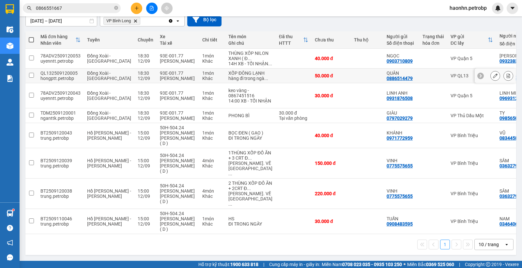
click at [470, 76] on div "0918251039" at bounding box center [513, 78] width 26 height 5
copy div "0918251039"
click at [470, 119] on div "0985650125" at bounding box center [513, 118] width 26 height 5
copy div "0985650125"
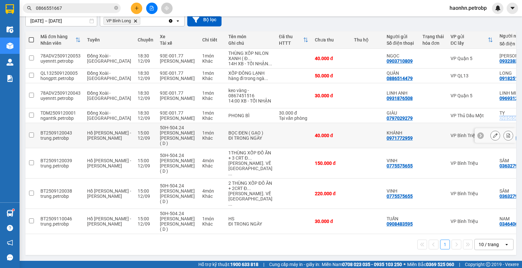
scroll to position [0, 0]
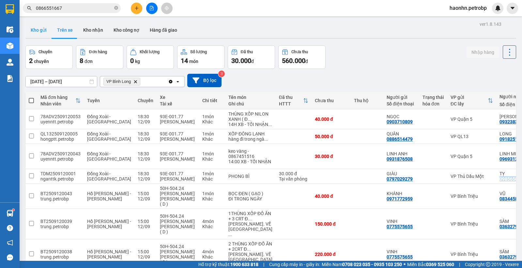
click at [43, 37] on button "Kho gửi" at bounding box center [38, 30] width 26 height 16
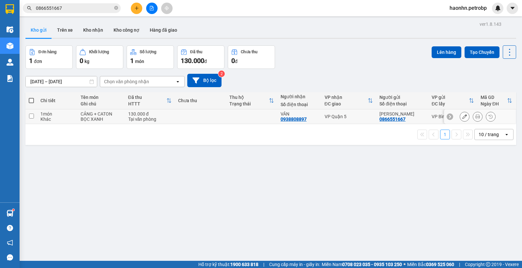
click at [463, 119] on icon at bounding box center [465, 116] width 5 height 5
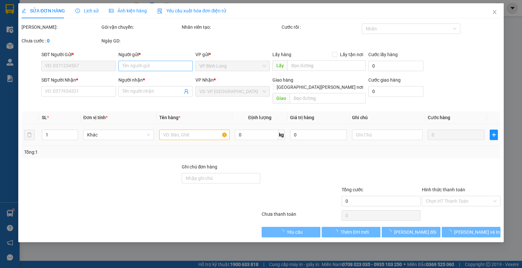
type input "0866551667"
type input "[PERSON_NAME]"
type input "0938808897"
type input "VÂN"
type input "130.000"
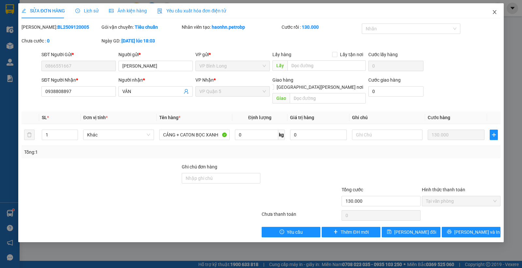
click at [470, 12] on icon "close" at bounding box center [494, 11] width 5 height 5
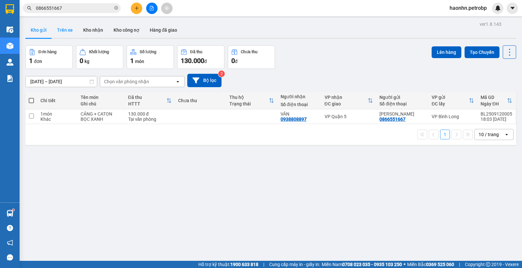
click at [69, 26] on button "Trên xe" at bounding box center [65, 30] width 26 height 16
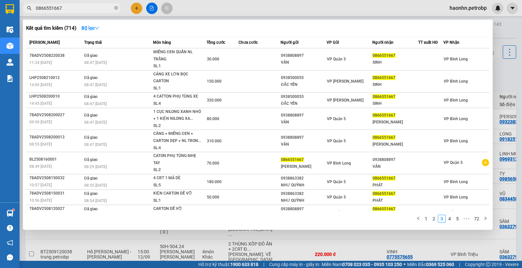
click at [113, 7] on span "0866551667" at bounding box center [72, 8] width 98 height 10
click at [115, 8] on icon "close-circle" at bounding box center [116, 8] width 4 height 4
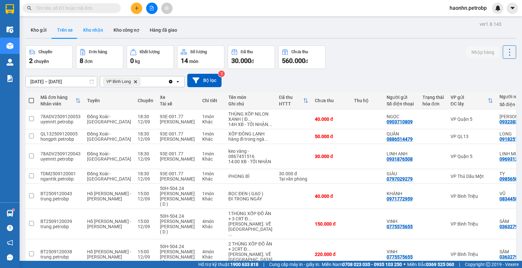
click at [97, 35] on button "Kho nhận" at bounding box center [93, 30] width 30 height 16
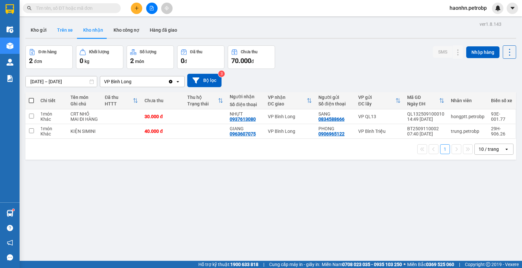
click at [75, 34] on button "Trên xe" at bounding box center [65, 30] width 26 height 16
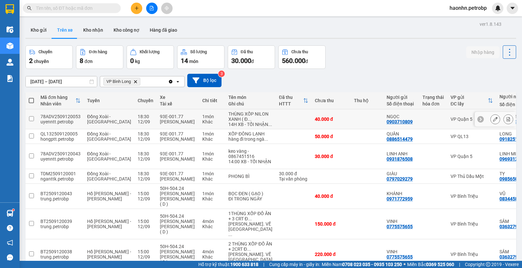
click at [420, 129] on td at bounding box center [434, 119] width 28 height 20
checkbox input "true"
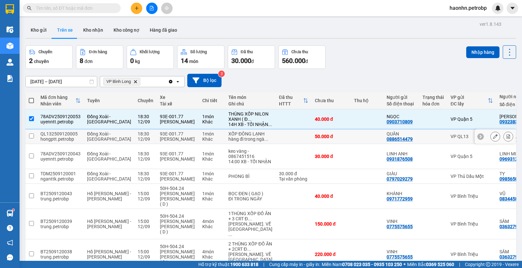
click at [420, 144] on td at bounding box center [434, 136] width 28 height 15
checkbox input "true"
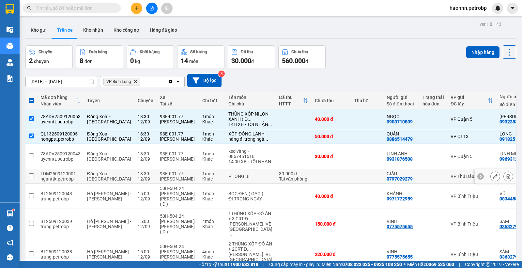
click at [420, 184] on td at bounding box center [434, 176] width 28 height 15
checkbox input "true"
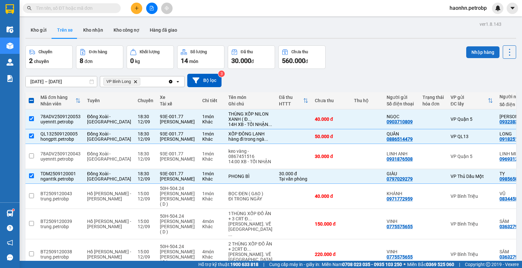
click at [470, 53] on button "Nhập hàng" at bounding box center [483, 52] width 33 height 12
checkbox input "false"
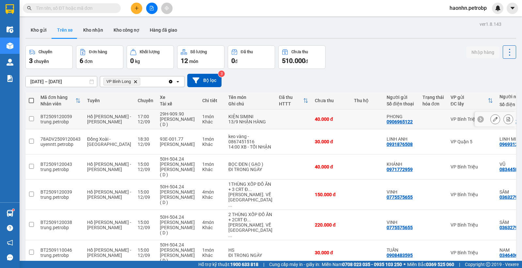
click at [448, 124] on td "VP Bình Triệu" at bounding box center [472, 119] width 49 height 20
checkbox input "true"
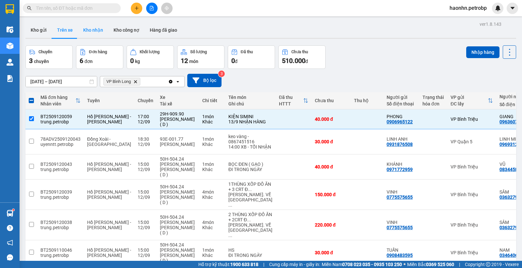
click at [92, 32] on button "Kho nhận" at bounding box center [93, 30] width 30 height 16
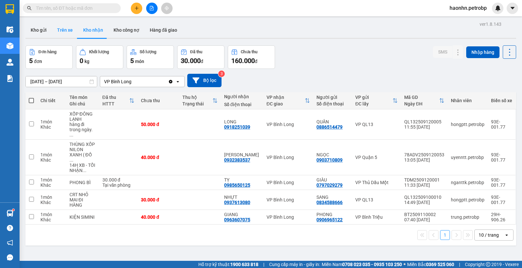
click at [63, 31] on button "Trên xe" at bounding box center [65, 30] width 26 height 16
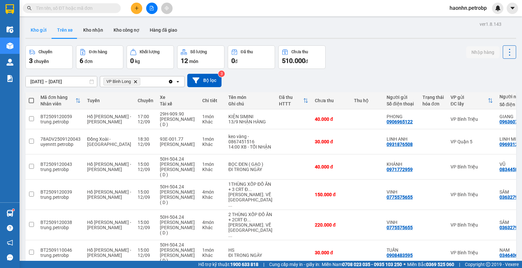
click at [44, 28] on button "Kho gửi" at bounding box center [38, 30] width 26 height 16
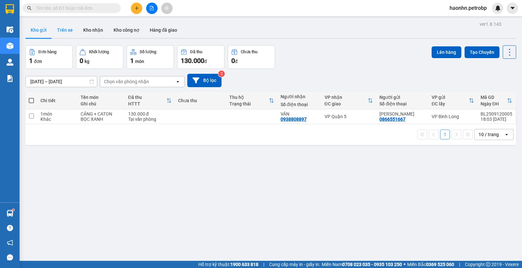
click at [57, 33] on button "Trên xe" at bounding box center [65, 30] width 26 height 16
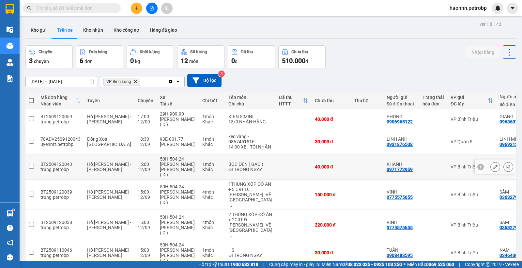
click at [229, 166] on div "BỌC ĐEN ( GẠO )" at bounding box center [251, 164] width 44 height 5
checkbox input "true"
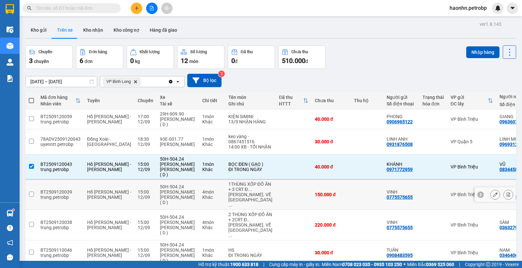
drag, startPoint x: 238, startPoint y: 185, endPoint x: 239, endPoint y: 193, distance: 7.2
click at [276, 185] on td at bounding box center [294, 195] width 36 height 30
checkbox input "true"
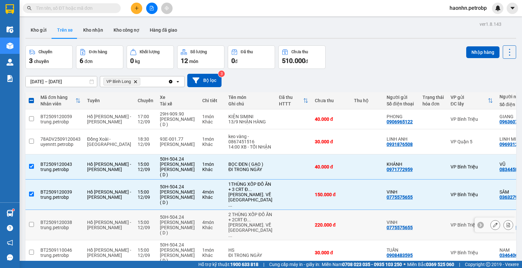
drag, startPoint x: 247, startPoint y: 227, endPoint x: 252, endPoint y: 245, distance: 19.2
click at [276, 227] on td at bounding box center [294, 225] width 36 height 30
checkbox input "true"
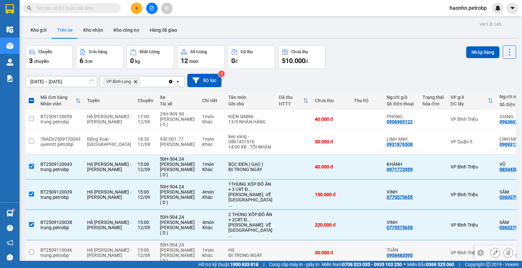
click at [276, 241] on td at bounding box center [294, 252] width 36 height 25
checkbox input "true"
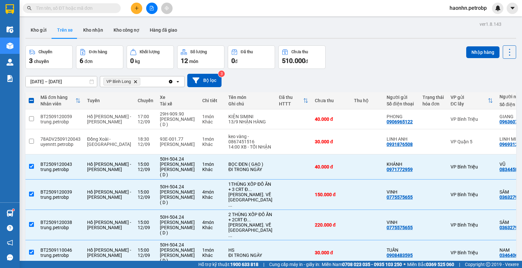
scroll to position [30, 0]
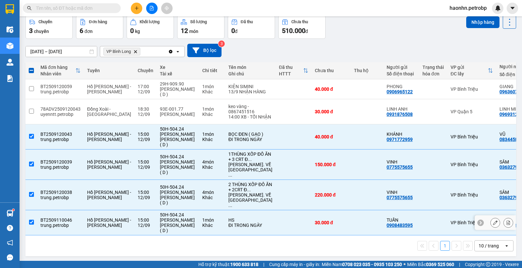
click at [470, 224] on div "0346406460" at bounding box center [513, 225] width 26 height 5
click at [470, 24] on button "Nhập hàng" at bounding box center [483, 22] width 33 height 12
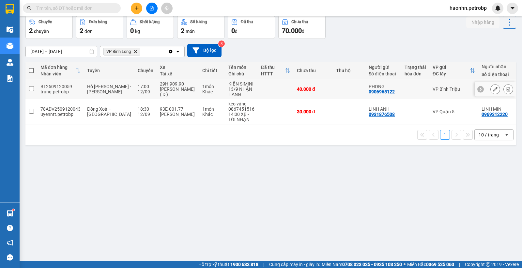
scroll to position [0, 0]
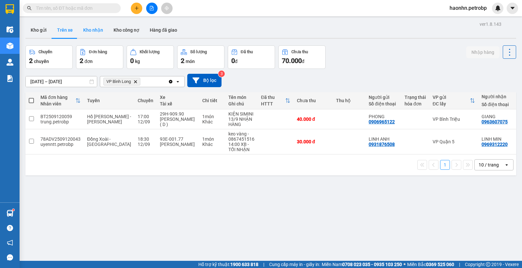
click at [98, 35] on button "Kho nhận" at bounding box center [93, 30] width 30 height 16
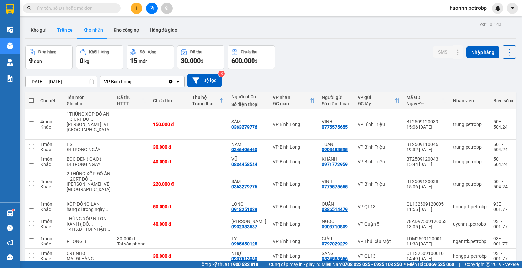
click at [70, 31] on button "Trên xe" at bounding box center [65, 30] width 26 height 16
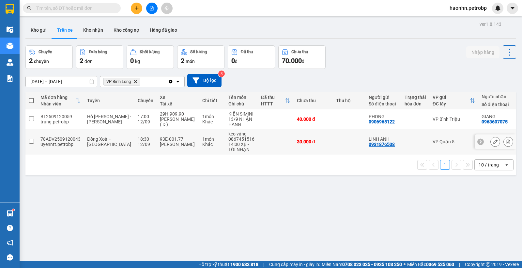
click at [470, 143] on icon at bounding box center [495, 141] width 5 height 5
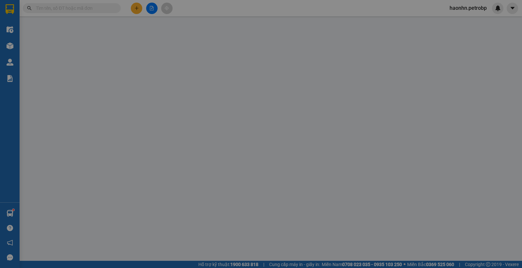
type input "0931876508"
type input "LINH ANH"
type input "0969312220"
type input "LINH MIN"
type input "CÂY XĂNG TẤN KIỆT TÂN KHAI HỚN QUẢN"
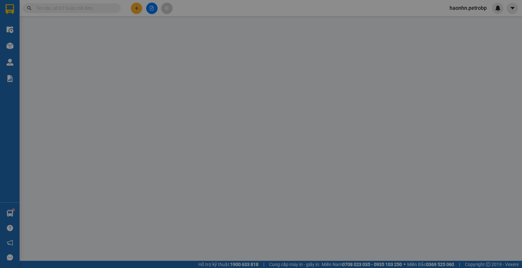
type input "30.000"
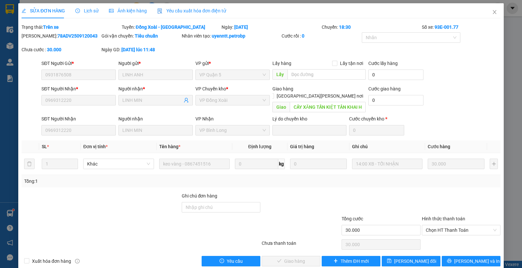
click at [435, 230] on div "Total Paid Fee 0 Total UnPaid Fee 30.000 Cash Collection Total Fee Trạng thái: …" at bounding box center [261, 145] width 479 height 243
click at [435, 229] on div "Hình thức thanh toán Chọn HT Thanh Toán" at bounding box center [461, 226] width 79 height 23
click at [434, 225] on span "Chọn HT Thanh Toán" at bounding box center [461, 230] width 71 height 10
click at [432, 234] on div "Tại văn phòng" at bounding box center [457, 235] width 70 height 7
type input "0"
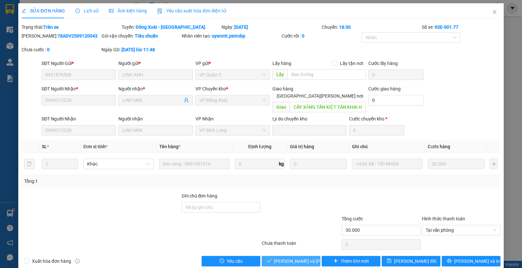
click at [306, 241] on span "[PERSON_NAME] và [PERSON_NAME] hàng" at bounding box center [318, 261] width 88 height 7
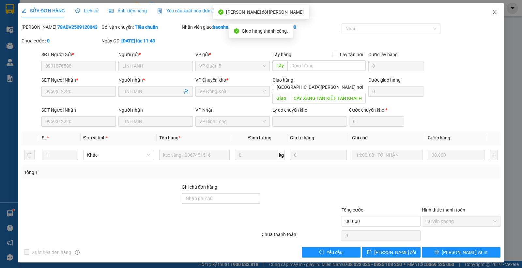
click at [470, 11] on span "Close" at bounding box center [495, 12] width 18 height 18
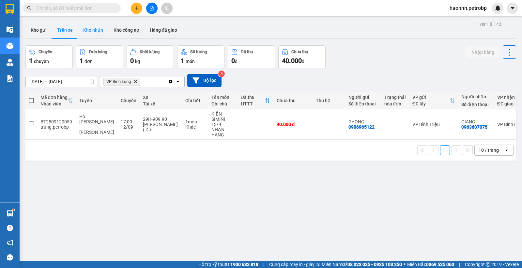
click at [96, 32] on button "Kho nhận" at bounding box center [93, 30] width 30 height 16
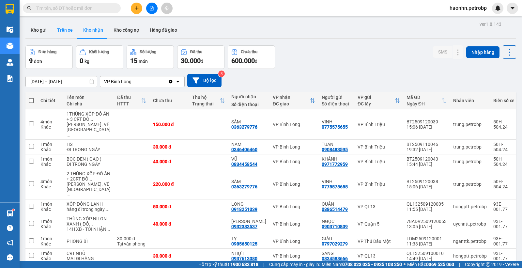
click at [66, 31] on button "Trên xe" at bounding box center [65, 30] width 26 height 16
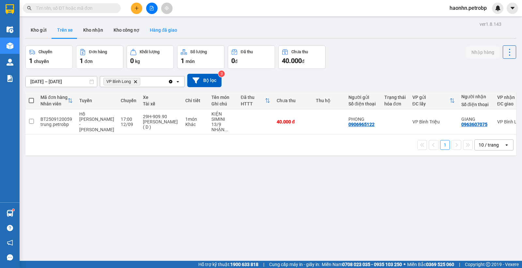
click at [164, 33] on button "Hàng đã giao" at bounding box center [164, 30] width 38 height 16
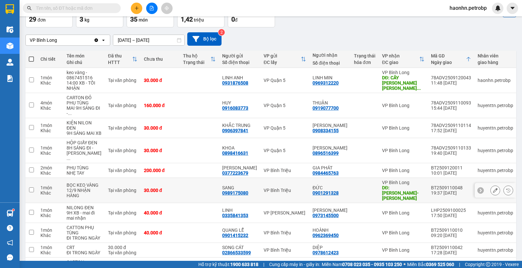
scroll to position [114, 0]
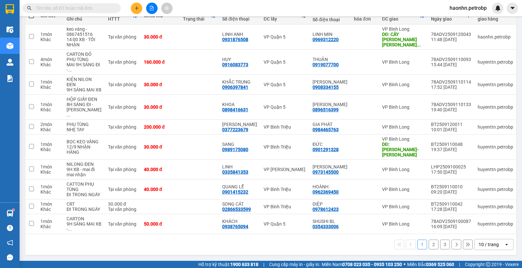
click at [429, 241] on button "2" at bounding box center [434, 245] width 10 height 10
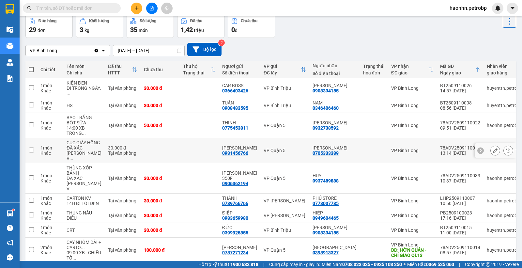
scroll to position [103, 0]
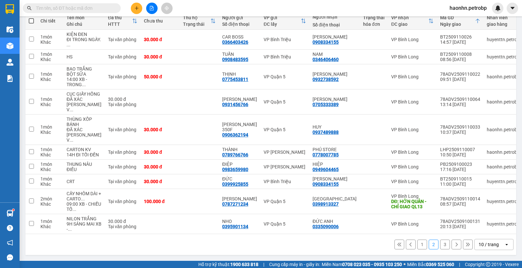
click at [418, 241] on div "1 2 3 10 / trang open" at bounding box center [271, 244] width 486 height 11
click at [418, 241] on button "1" at bounding box center [423, 245] width 10 height 10
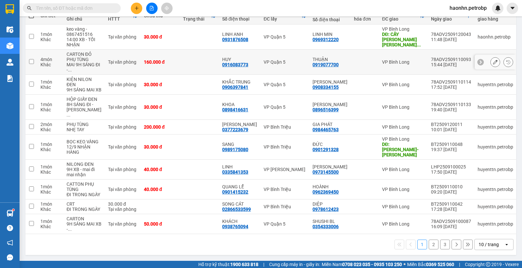
scroll to position [67, 0]
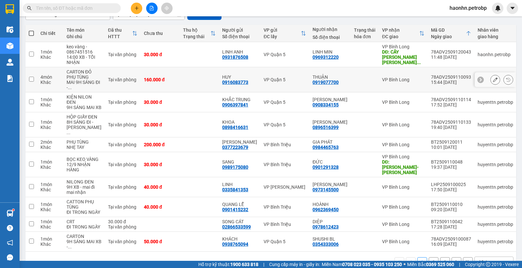
click at [320, 82] on div "0919077700" at bounding box center [326, 82] width 26 height 5
copy div "0919077700"
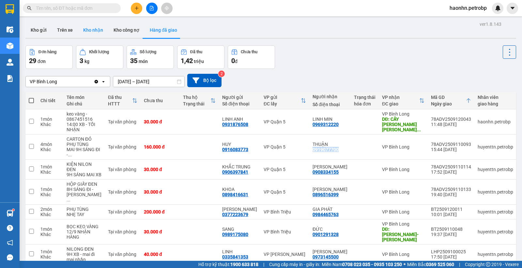
click at [89, 33] on button "Kho nhận" at bounding box center [93, 30] width 30 height 16
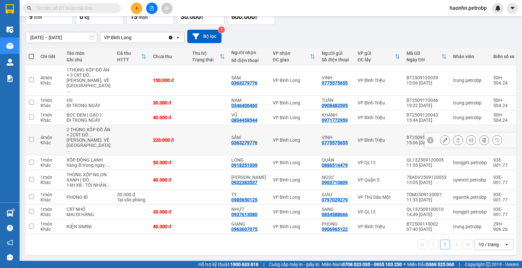
scroll to position [86, 0]
click at [273, 195] on td "VP Bình Long" at bounding box center [294, 197] width 49 height 15
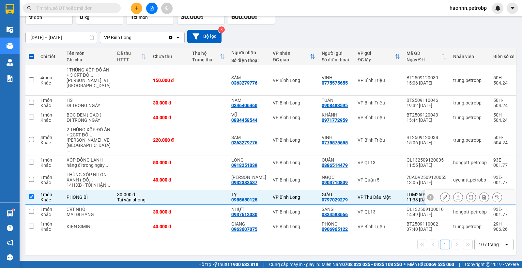
click at [273, 195] on td "VP Bình Long" at bounding box center [294, 197] width 49 height 15
checkbox input "false"
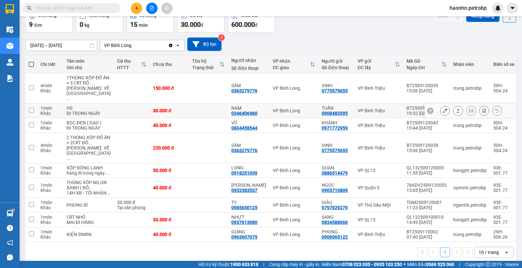
scroll to position [72, 0]
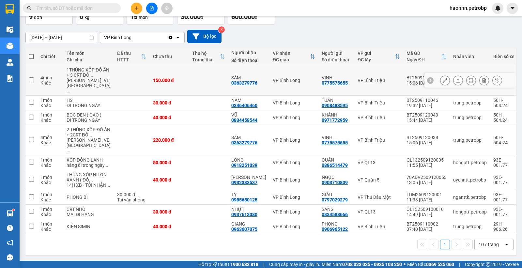
click at [441, 75] on button at bounding box center [445, 80] width 9 height 11
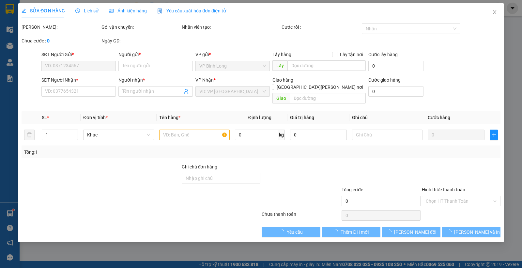
type input "0775575655"
type input "VINH"
type input "0363279776"
type input "SÂM"
type input "150.000"
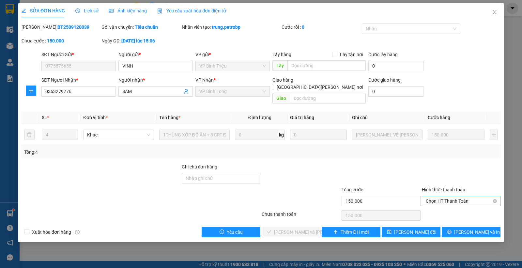
click at [443, 196] on span "Chọn HT Thanh Toán" at bounding box center [461, 201] width 71 height 10
click at [445, 206] on div "Tại văn phòng" at bounding box center [461, 206] width 71 height 7
type input "0"
click at [287, 229] on span "[PERSON_NAME] và [PERSON_NAME] hàng" at bounding box center [318, 232] width 88 height 7
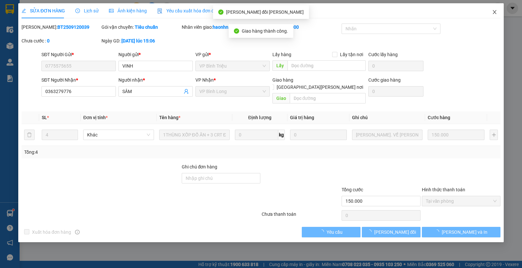
click at [470, 10] on icon "close" at bounding box center [494, 11] width 5 height 5
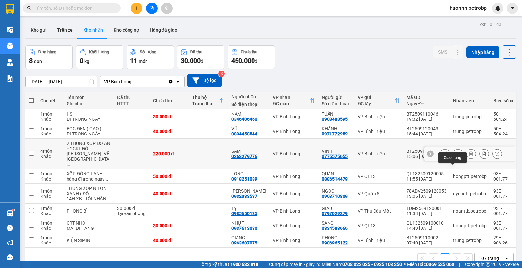
click at [443, 156] on icon at bounding box center [445, 153] width 5 height 5
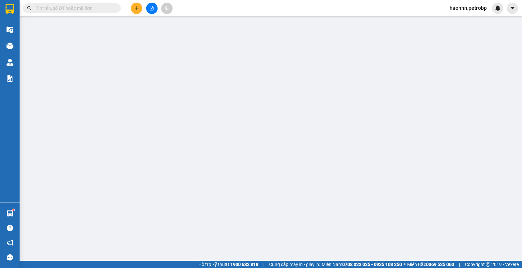
type input "0775575655"
type input "VINH"
type input "0363279776"
type input "SÂM"
type input "220.000"
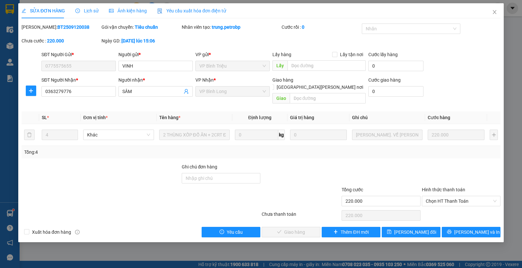
click at [448, 200] on div "Hình thức thanh toán Chọn HT Thanh Toán" at bounding box center [461, 197] width 79 height 23
click at [448, 196] on span "Chọn HT Thanh Toán" at bounding box center [461, 201] width 71 height 10
click at [448, 201] on div "Total Paid Fee 0 Total UnPaid Fee 220.000 Cash Collection Total Fee Mã ĐH: BT25…" at bounding box center [261, 131] width 479 height 214
click at [441, 198] on span "Chọn HT Thanh Toán" at bounding box center [461, 201] width 71 height 10
click at [441, 204] on div "Tại văn phòng" at bounding box center [461, 206] width 71 height 7
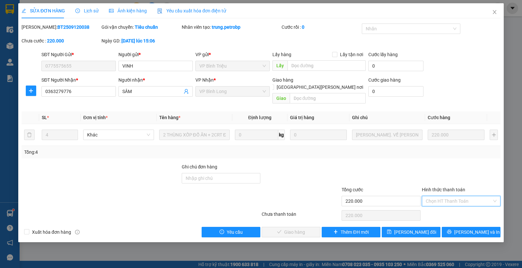
type input "0"
click at [286, 229] on span "[PERSON_NAME] và [PERSON_NAME] hàng" at bounding box center [318, 232] width 88 height 7
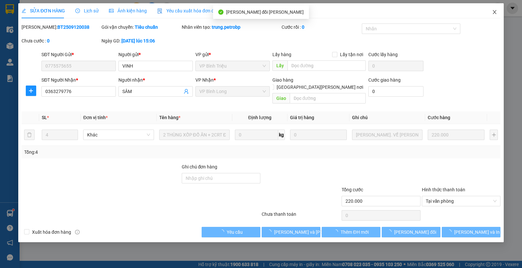
click at [470, 12] on icon "close" at bounding box center [494, 11] width 5 height 5
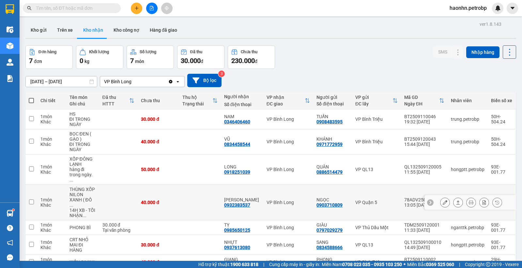
click at [445, 198] on div at bounding box center [471, 203] width 62 height 10
click at [443, 200] on icon at bounding box center [445, 202] width 5 height 5
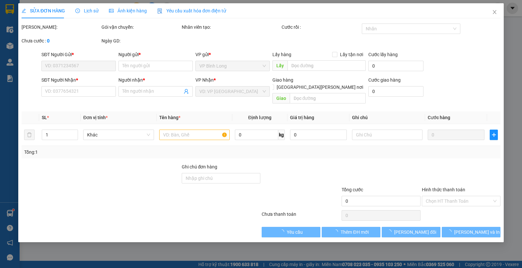
type input "0903710809"
type input "NGỌC"
type input "0932383537"
type input "[PERSON_NAME]"
type input "40.000"
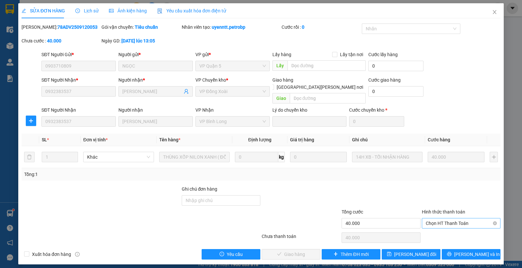
click at [444, 218] on span "Chọn HT Thanh Toán" at bounding box center [461, 223] width 71 height 10
click at [445, 230] on div "Tại văn phòng" at bounding box center [461, 229] width 71 height 7
type input "0"
click at [303, 241] on span "[PERSON_NAME] và [PERSON_NAME] hàng" at bounding box center [318, 254] width 88 height 7
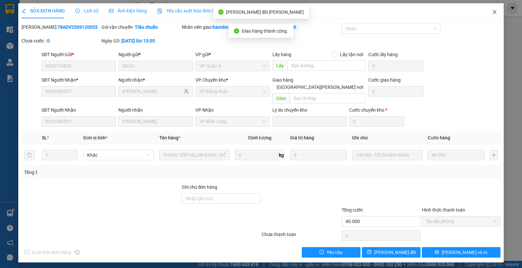
click at [470, 11] on icon "close" at bounding box center [494, 11] width 5 height 5
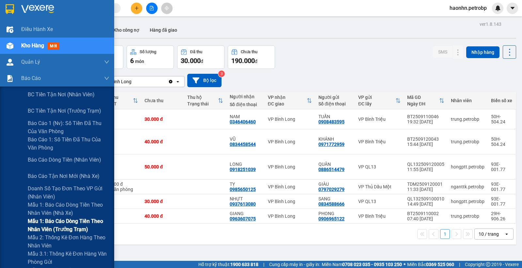
click at [66, 226] on span "Mẫu 1: Báo cáo dòng tiền theo nhân viên (trưởng trạm)" at bounding box center [69, 225] width 82 height 16
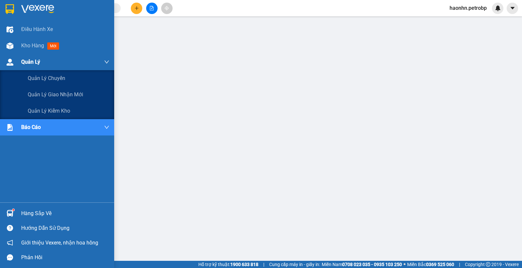
click at [12, 56] on div at bounding box center [9, 61] width 11 height 11
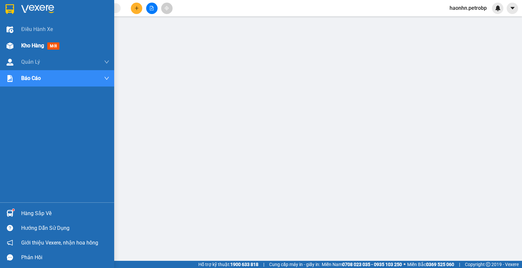
click at [11, 51] on div at bounding box center [9, 45] width 11 height 11
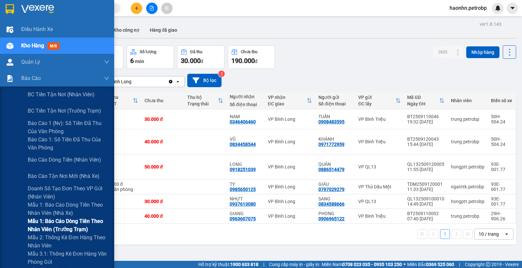
click at [65, 228] on span "Mẫu 1: Báo cáo dòng tiền theo nhân viên (trưởng trạm)" at bounding box center [69, 225] width 82 height 16
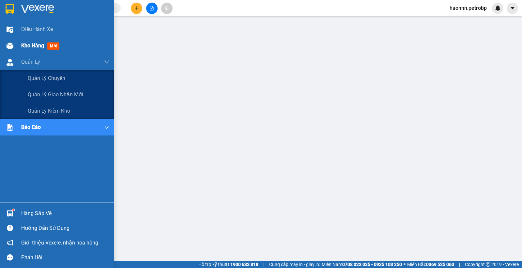
click at [7, 47] on img at bounding box center [10, 45] width 7 height 7
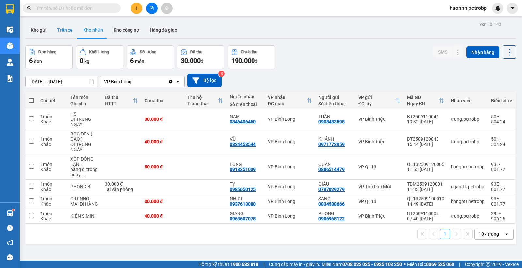
click at [72, 34] on button "Trên xe" at bounding box center [65, 30] width 26 height 16
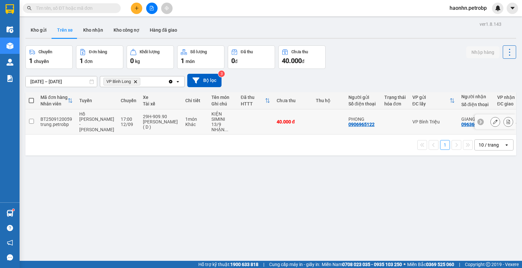
click at [462, 125] on div "0963607075" at bounding box center [475, 124] width 26 height 5
copy div "0963607075"
click at [279, 7] on div "Kết quả [PERSON_NAME] ( 714 ) Bộ lọc Mã ĐH Trạng thái Món hàng [PERSON_NAME] [P…" at bounding box center [261, 8] width 522 height 16
click at [208, 109] on th "Tên món Ghi chú" at bounding box center [222, 100] width 29 height 17
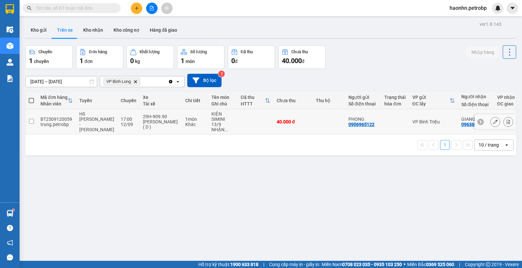
click at [301, 123] on div "40.000 đ" at bounding box center [293, 121] width 33 height 5
checkbox input "true"
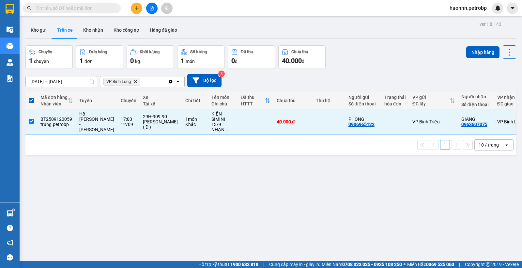
click at [95, 39] on div at bounding box center [270, 38] width 491 height 1
click at [93, 34] on button "Kho nhận" at bounding box center [93, 30] width 30 height 16
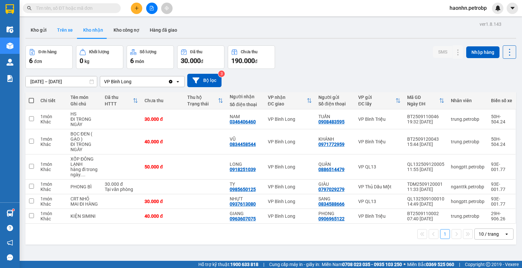
click at [64, 29] on button "Trên xe" at bounding box center [65, 30] width 26 height 16
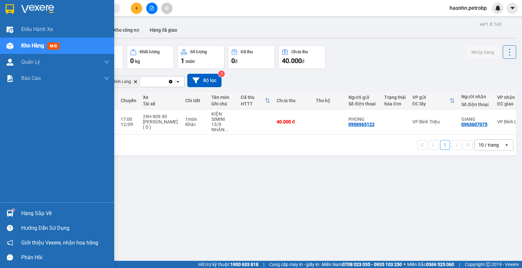
click at [17, 211] on div "Hàng sắp về" at bounding box center [57, 213] width 114 height 15
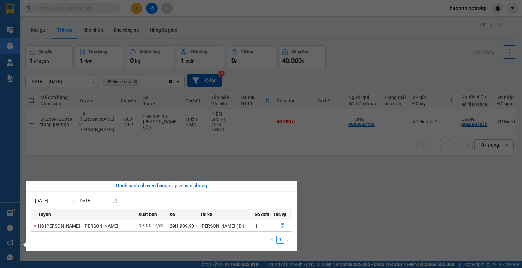
click at [383, 170] on section "Kết quả [PERSON_NAME] ( 714 ) Bộ lọc Mã ĐH Trạng thái Món hàng [PERSON_NAME] [P…" at bounding box center [261, 134] width 522 height 268
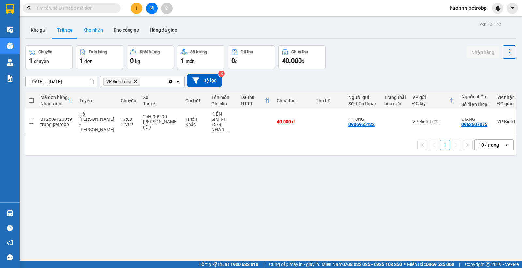
click at [87, 25] on button "Kho nhận" at bounding box center [93, 30] width 30 height 16
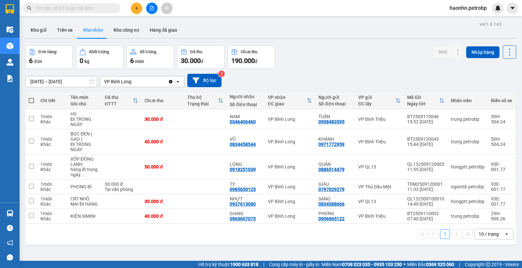
click at [470, 34] on main "ver 1.8.143 Kho gửi Trên xe Kho [PERSON_NAME] công nợ Hàng đã [PERSON_NAME] hàn…" at bounding box center [261, 130] width 522 height 261
click at [358, 219] on div "VP Bình Triệu" at bounding box center [379, 216] width 42 height 5
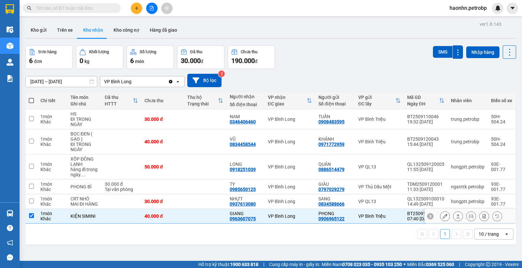
click at [358, 219] on div "VP Bình Triệu" at bounding box center [379, 216] width 42 height 5
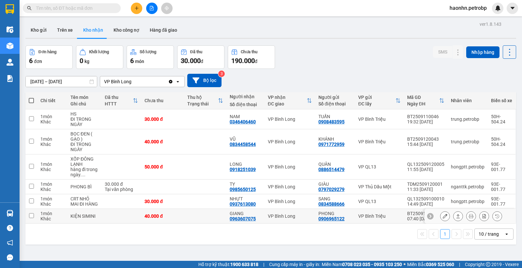
click at [368, 219] on div "VP Bình Triệu" at bounding box center [379, 216] width 42 height 5
checkbox input "true"
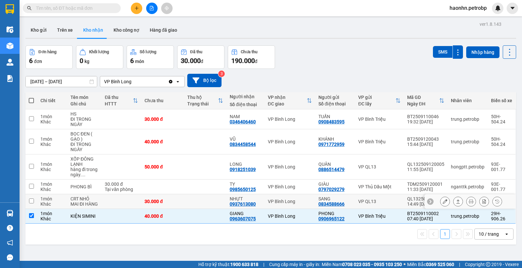
click at [369, 209] on td "VP QL13" at bounding box center [379, 201] width 49 height 15
checkbox input "true"
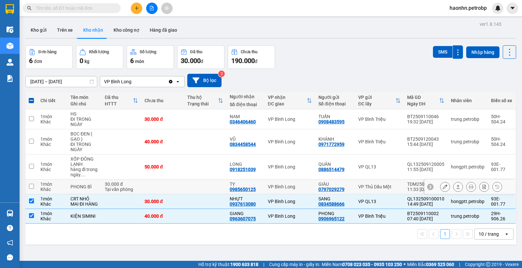
click at [367, 190] on td "VP Thủ Dầu Một" at bounding box center [379, 187] width 49 height 15
checkbox input "true"
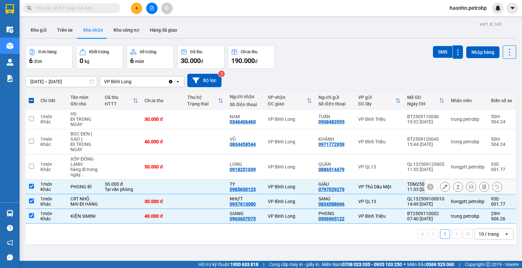
click at [367, 174] on td "VP QL13" at bounding box center [379, 166] width 49 height 25
checkbox input "true"
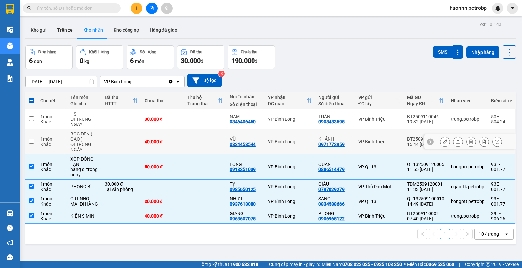
click at [364, 152] on td "VP Bình Triệu" at bounding box center [379, 141] width 49 height 25
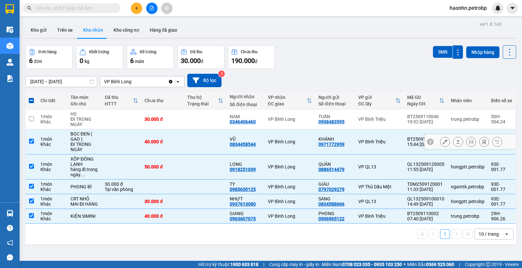
click at [361, 129] on td "VP Bình Triệu" at bounding box center [379, 141] width 49 height 25
checkbox input "false"
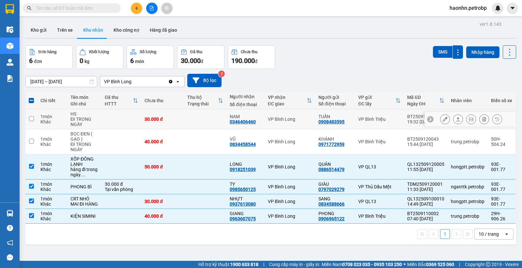
click at [361, 128] on td "VP Bình Triệu" at bounding box center [379, 119] width 49 height 20
checkbox input "true"
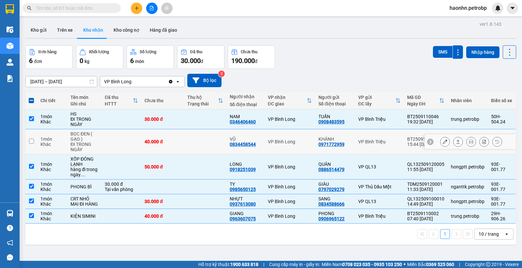
click at [366, 136] on td "VP Bình Triệu" at bounding box center [379, 141] width 49 height 25
checkbox input "true"
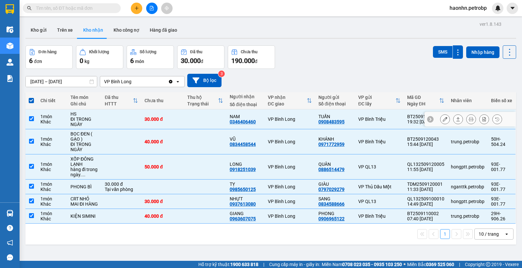
click at [366, 124] on td "VP Bình Triệu" at bounding box center [379, 119] width 49 height 20
checkbox input "false"
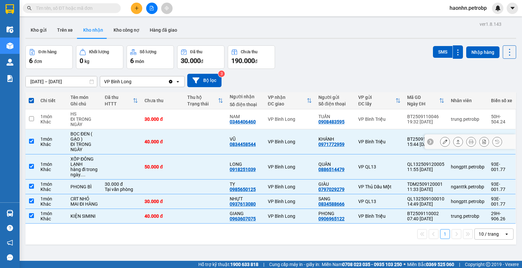
drag, startPoint x: 370, startPoint y: 136, endPoint x: 373, endPoint y: 148, distance: 12.7
click at [370, 136] on td "VP Bình Triệu" at bounding box center [379, 141] width 49 height 25
checkbox input "false"
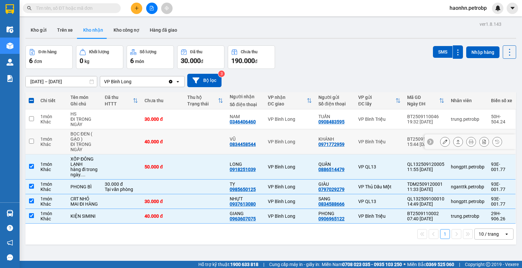
click at [376, 159] on td "VP QL13" at bounding box center [379, 166] width 49 height 25
checkbox input "false"
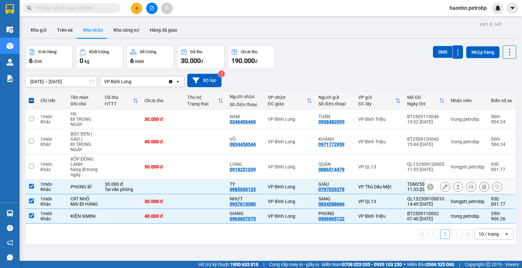
click at [379, 180] on td "VP Thủ Dầu Một" at bounding box center [379, 187] width 49 height 15
checkbox input "false"
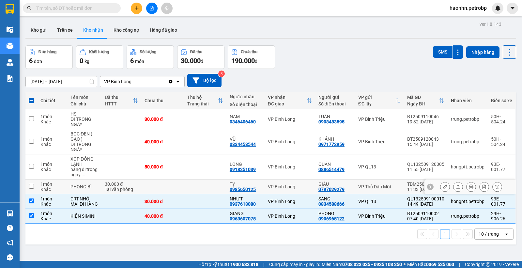
click at [379, 195] on td "VP QL13" at bounding box center [379, 201] width 49 height 15
checkbox input "false"
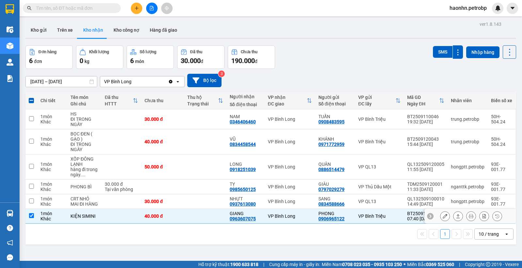
click at [379, 216] on td "VP Bình Triệu" at bounding box center [379, 216] width 49 height 15
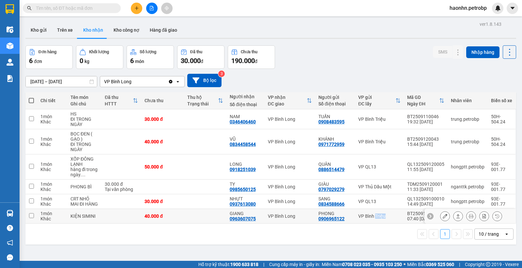
click at [379, 216] on td "VP Bình Triệu" at bounding box center [379, 216] width 49 height 15
checkbox input "true"
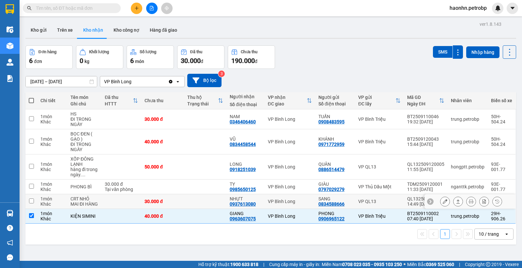
drag, startPoint x: 377, startPoint y: 210, endPoint x: 373, endPoint y: 195, distance: 15.9
click at [376, 208] on td "VP QL13" at bounding box center [379, 201] width 49 height 15
checkbox input "true"
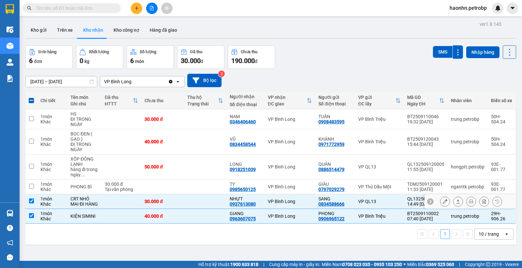
click at [371, 186] on div "VP Thủ Dầu Một" at bounding box center [379, 186] width 42 height 5
checkbox input "true"
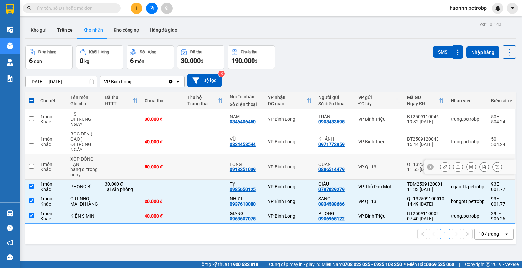
click at [363, 163] on td "VP QL13" at bounding box center [379, 166] width 49 height 25
checkbox input "true"
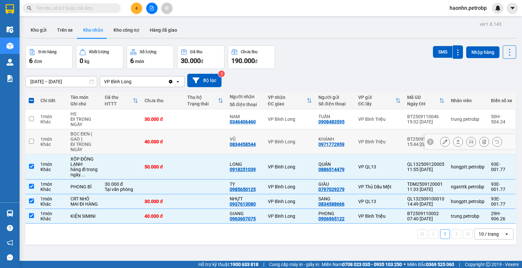
click at [360, 145] on td "VP Bình Triệu" at bounding box center [379, 141] width 49 height 25
checkbox input "true"
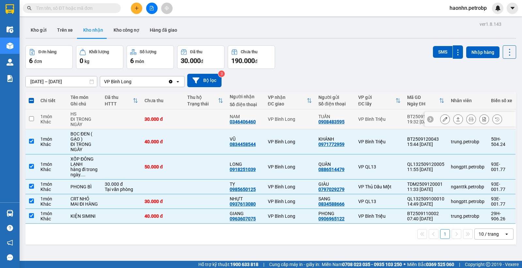
click at [343, 117] on div "TUẤN" at bounding box center [335, 116] width 33 height 5
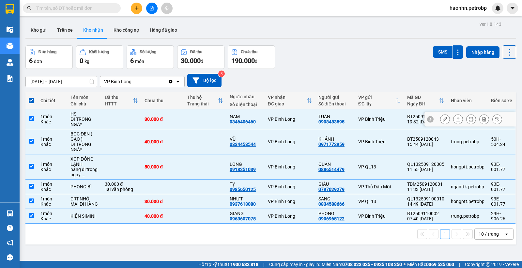
click at [358, 126] on td "VP Bình Triệu" at bounding box center [379, 119] width 49 height 20
checkbox input "false"
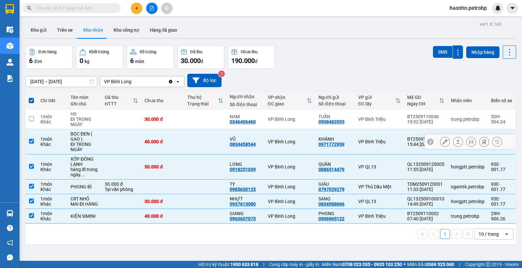
click at [364, 147] on td "VP Bình Triệu" at bounding box center [379, 141] width 49 height 25
checkbox input "false"
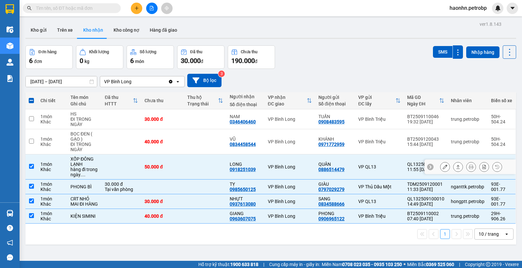
click at [366, 174] on td "VP QL13" at bounding box center [379, 166] width 49 height 25
checkbox input "false"
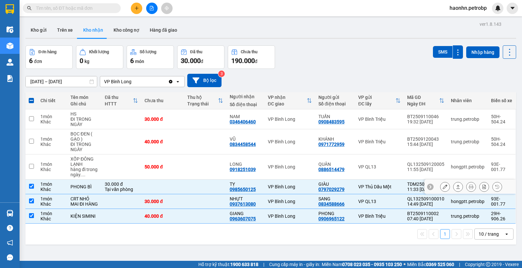
click at [370, 192] on td "VP Thủ Dầu Một" at bounding box center [379, 187] width 49 height 15
checkbox input "false"
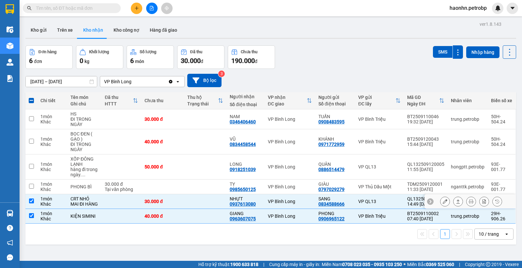
click at [370, 199] on td "VP QL13" at bounding box center [379, 201] width 49 height 15
checkbox input "false"
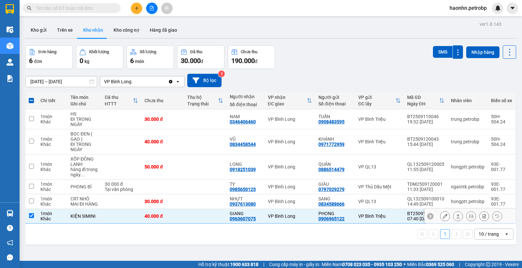
click at [372, 216] on td "VP Bình Triệu" at bounding box center [379, 216] width 49 height 15
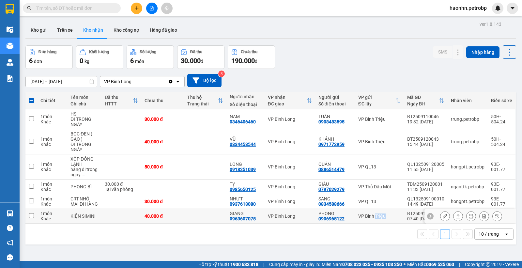
click at [372, 216] on td "VP Bình Triệu" at bounding box center [379, 216] width 49 height 15
checkbox input "true"
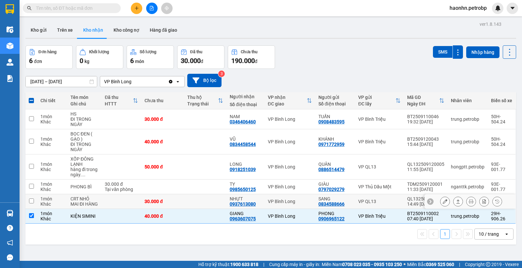
drag, startPoint x: 369, startPoint y: 206, endPoint x: 367, endPoint y: 188, distance: 18.1
click at [369, 204] on div "VP QL13" at bounding box center [379, 201] width 42 height 5
checkbox input "true"
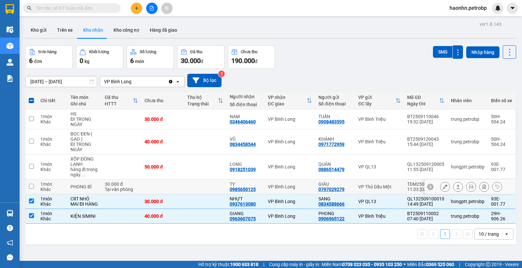
drag, startPoint x: 366, startPoint y: 184, endPoint x: 360, endPoint y: 168, distance: 17.1
click at [366, 184] on div "VP Thủ Dầu Một" at bounding box center [379, 186] width 42 height 5
checkbox input "true"
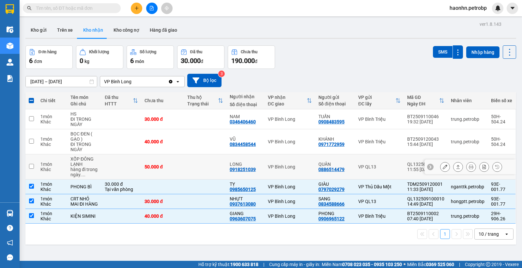
click at [360, 167] on div "VP QL13" at bounding box center [379, 166] width 42 height 5
checkbox input "true"
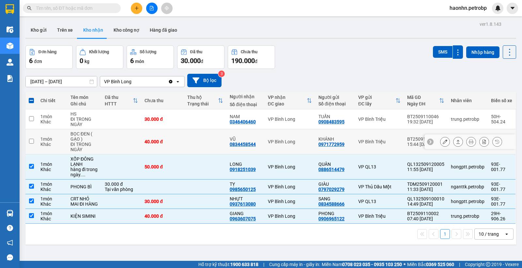
click at [358, 143] on div "VP Bình Triệu" at bounding box center [379, 141] width 42 height 5
checkbox input "true"
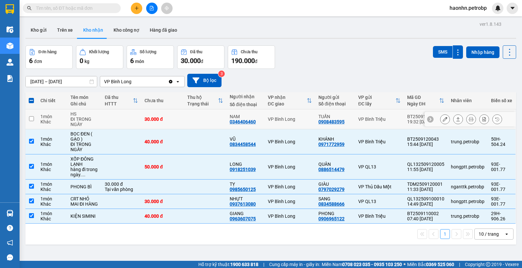
click at [348, 125] on td "[PERSON_NAME] 0908483595" at bounding box center [335, 119] width 40 height 20
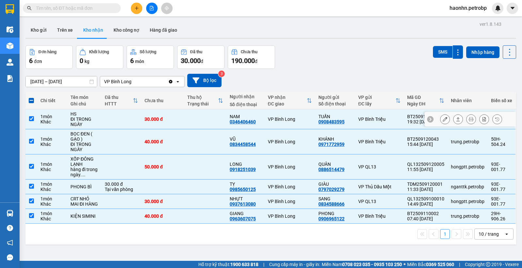
click at [348, 125] on td "[PERSON_NAME] 0908483595" at bounding box center [335, 119] width 40 height 20
checkbox input "false"
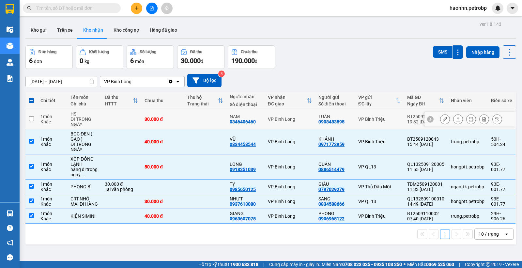
click at [355, 135] on td "VP Bình Triệu" at bounding box center [379, 141] width 49 height 25
checkbox input "false"
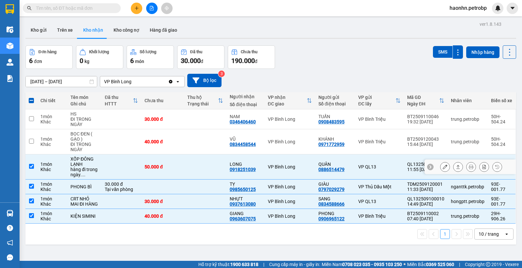
click at [351, 168] on td "QUÂN 0886514479" at bounding box center [335, 166] width 40 height 25
checkbox input "false"
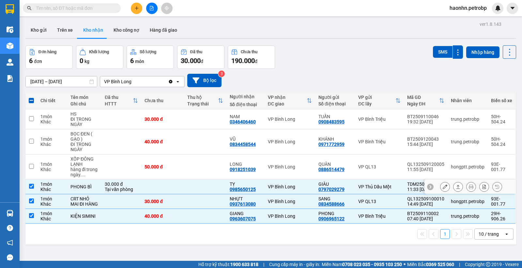
click at [355, 188] on td "VP Thủ Dầu Một" at bounding box center [379, 187] width 49 height 15
checkbox input "false"
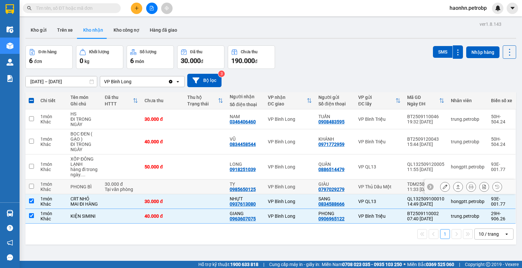
click at [355, 200] on td "VP QL13" at bounding box center [379, 201] width 49 height 15
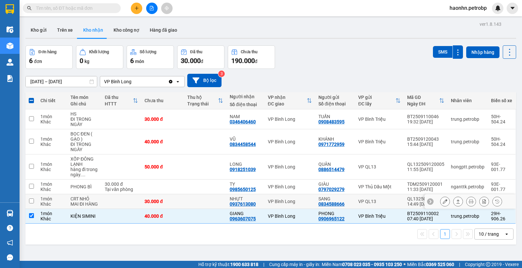
click at [355, 208] on td "VP QL13" at bounding box center [379, 201] width 49 height 15
checkbox input "true"
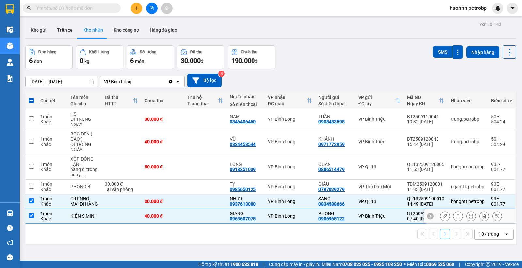
click at [355, 216] on td "VP Bình Triệu" at bounding box center [379, 216] width 49 height 15
checkbox input "false"
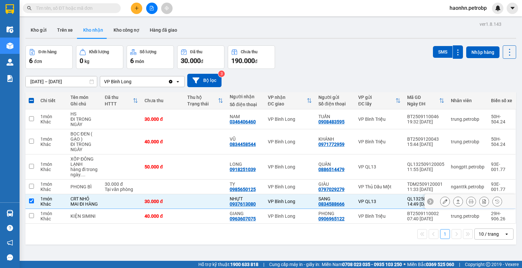
click at [355, 209] on td "VP QL13" at bounding box center [379, 201] width 49 height 15
checkbox input "false"
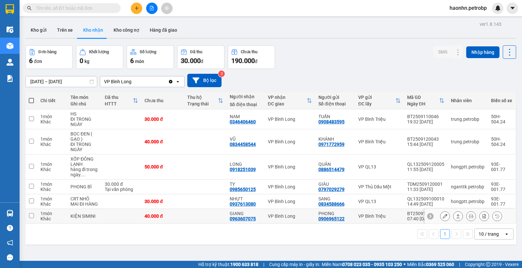
click at [351, 215] on td "[PERSON_NAME] 0906965122" at bounding box center [335, 216] width 40 height 15
checkbox input "true"
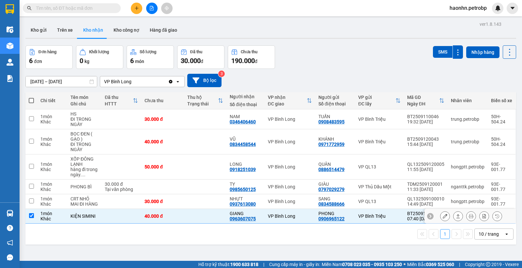
click at [351, 207] on td "SANG 0834588666" at bounding box center [335, 201] width 40 height 15
checkbox input "true"
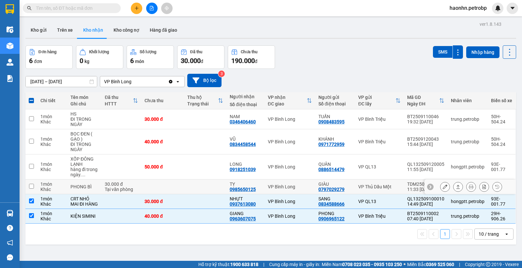
click at [351, 187] on td "GIÀU 0797029279" at bounding box center [335, 187] width 40 height 15
checkbox input "true"
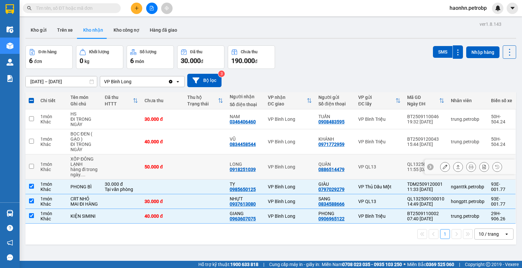
click at [350, 174] on td "QUÂN 0886514479" at bounding box center [335, 166] width 40 height 25
checkbox input "true"
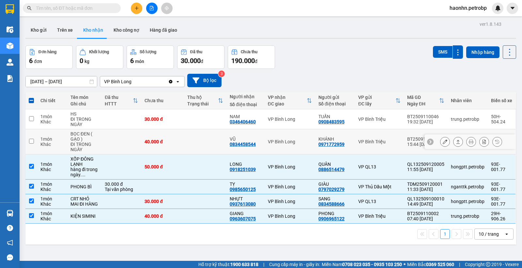
click at [342, 146] on div "KHÁNH 0971772959" at bounding box center [335, 141] width 33 height 10
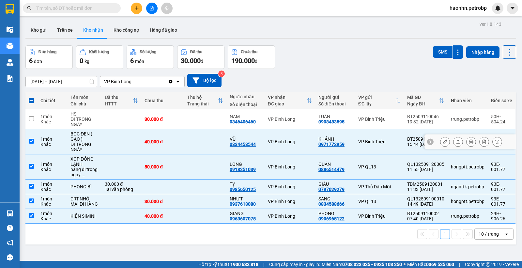
drag, startPoint x: 339, startPoint y: 131, endPoint x: 339, endPoint y: 128, distance: 3.3
click at [339, 131] on td "KHÁNH 0971772959" at bounding box center [335, 141] width 40 height 25
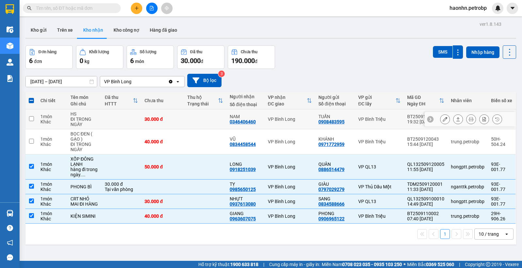
click at [338, 123] on div "0908483595" at bounding box center [332, 121] width 26 height 5
drag, startPoint x: 344, startPoint y: 133, endPoint x: 354, endPoint y: 169, distance: 37.1
click at [345, 134] on td "KHÁNH 0971772959" at bounding box center [335, 141] width 40 height 25
checkbox input "true"
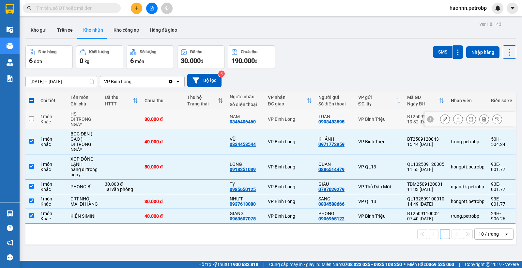
click at [348, 122] on div "[PERSON_NAME] 0908483595" at bounding box center [335, 119] width 33 height 10
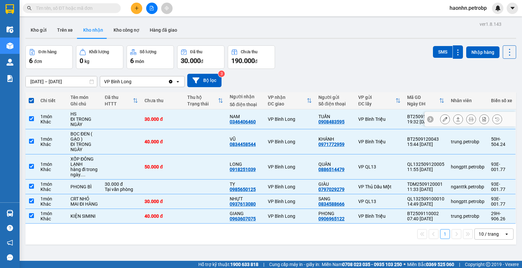
click at [348, 122] on div "[PERSON_NAME] 0908483595" at bounding box center [335, 119] width 33 height 10
checkbox input "false"
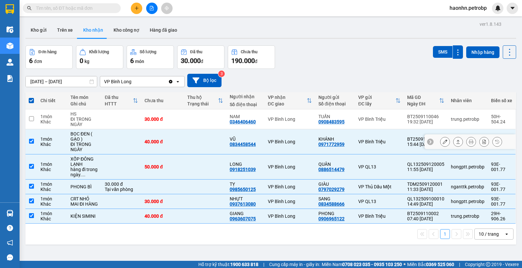
click at [355, 135] on td "VP Bình Triệu" at bounding box center [379, 141] width 49 height 25
checkbox input "false"
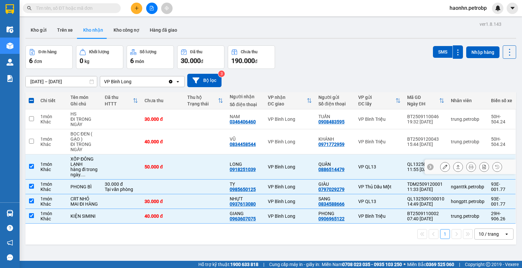
click at [358, 164] on div "VP QL13" at bounding box center [379, 166] width 42 height 5
checkbox input "false"
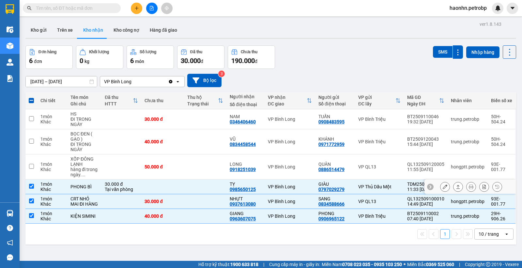
click at [350, 192] on td "GIÀU 0797029279" at bounding box center [335, 187] width 40 height 15
checkbox input "false"
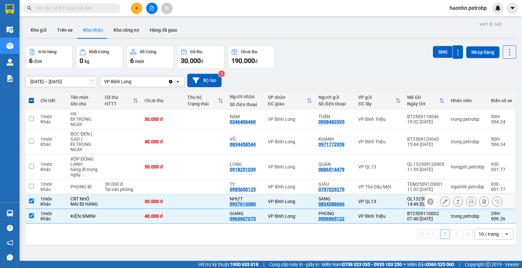
click at [350, 203] on td "SANG 0834588666" at bounding box center [335, 201] width 40 height 15
checkbox input "false"
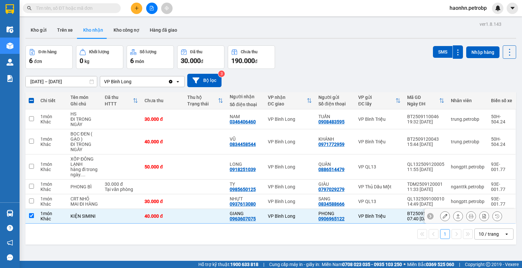
click at [351, 214] on td "[PERSON_NAME] 0906965122" at bounding box center [335, 216] width 40 height 15
checkbox input "false"
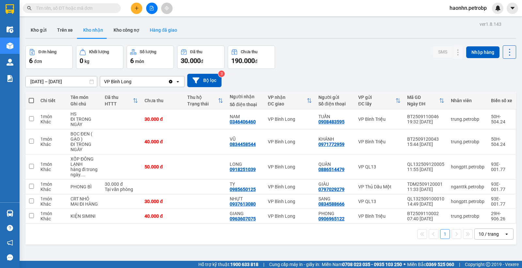
click at [168, 32] on button "Hàng đã giao" at bounding box center [164, 30] width 38 height 16
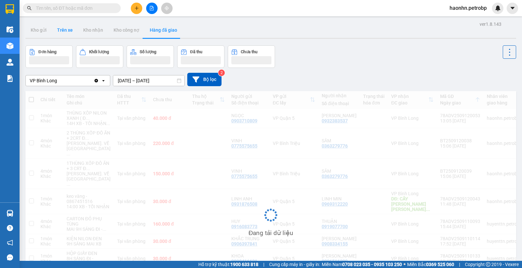
click at [66, 32] on button "Trên xe" at bounding box center [65, 30] width 26 height 16
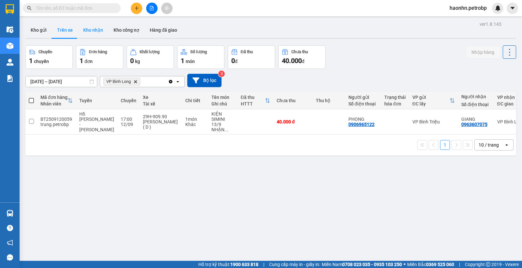
click at [88, 32] on button "Kho nhận" at bounding box center [93, 30] width 30 height 16
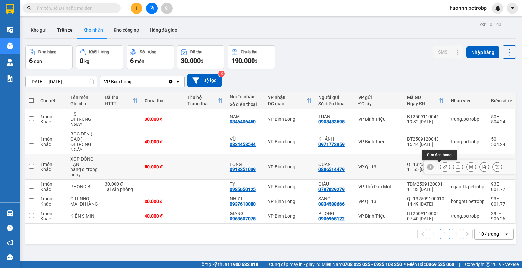
click at [443, 168] on button at bounding box center [445, 166] width 9 height 11
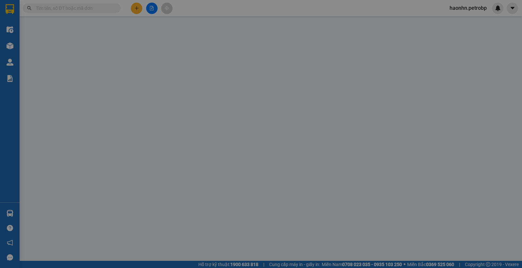
type input "0886514479"
type input "QUÂN"
type input "0918251039"
type input "LONG"
type input "50.000"
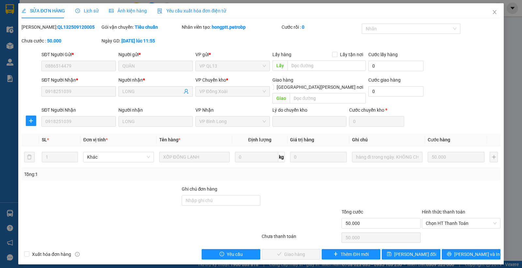
click at [437, 221] on div "Hình thức thanh toán Chọn HT Thanh Toán" at bounding box center [461, 219] width 79 height 23
click at [437, 221] on span "Chọn HT Thanh Toán" at bounding box center [461, 223] width 71 height 10
click at [439, 225] on div "Tại văn phòng" at bounding box center [461, 229] width 79 height 10
type input "0"
click at [303, 241] on span "[PERSON_NAME] và [PERSON_NAME] hàng" at bounding box center [318, 254] width 88 height 7
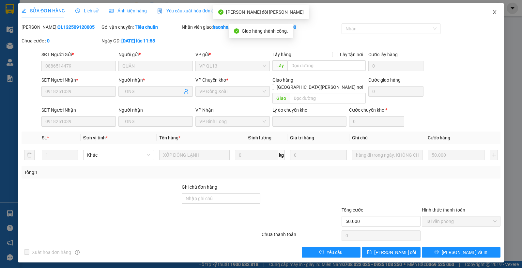
click at [470, 15] on span "Close" at bounding box center [495, 12] width 18 height 18
